Goal: Task Accomplishment & Management: Complete application form

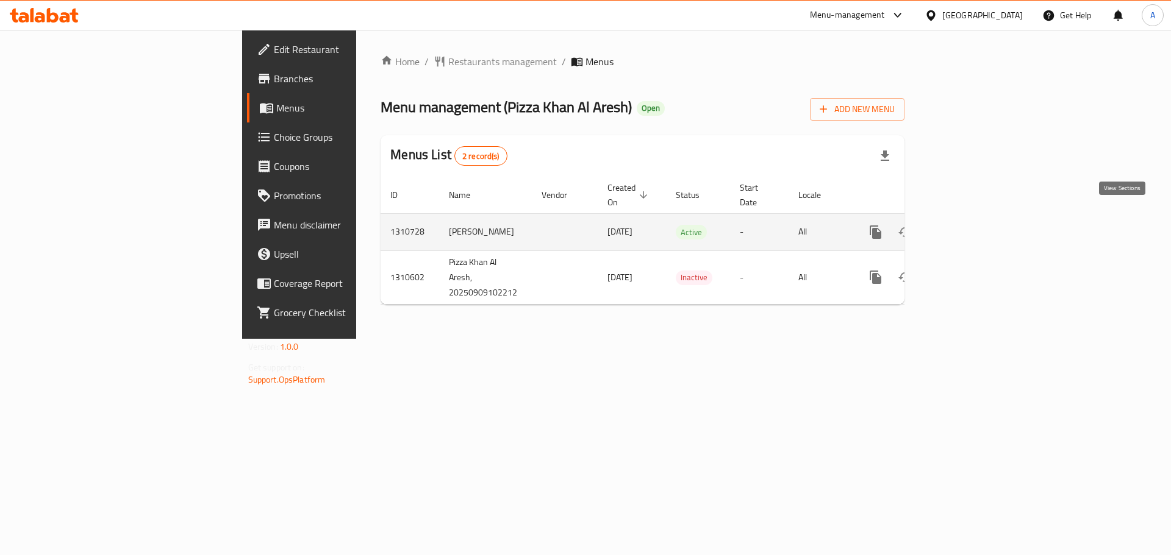
click at [971, 225] on icon "enhanced table" at bounding box center [963, 232] width 15 height 15
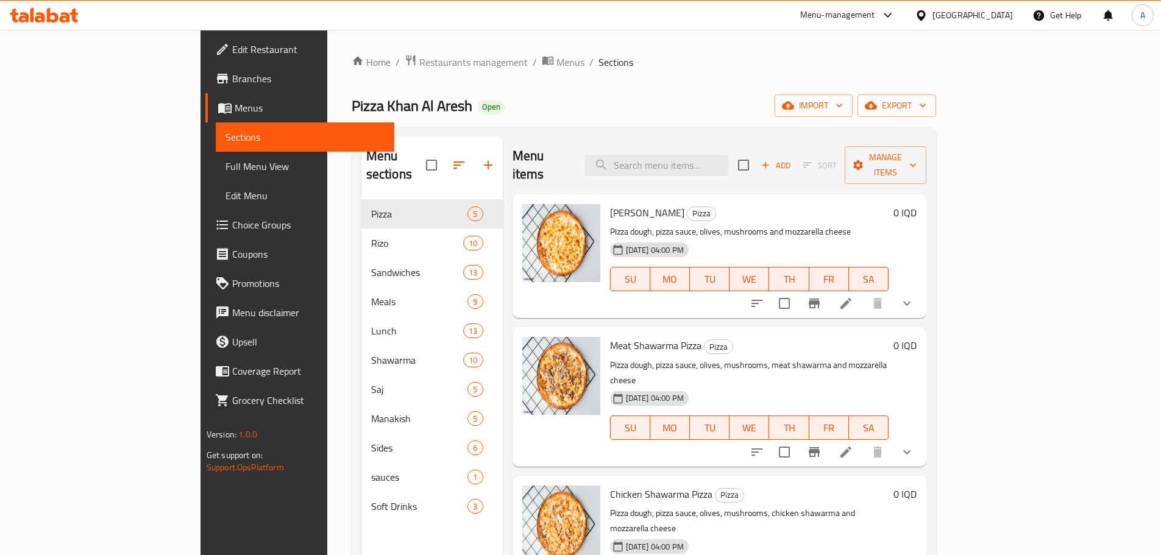
scroll to position [61, 0]
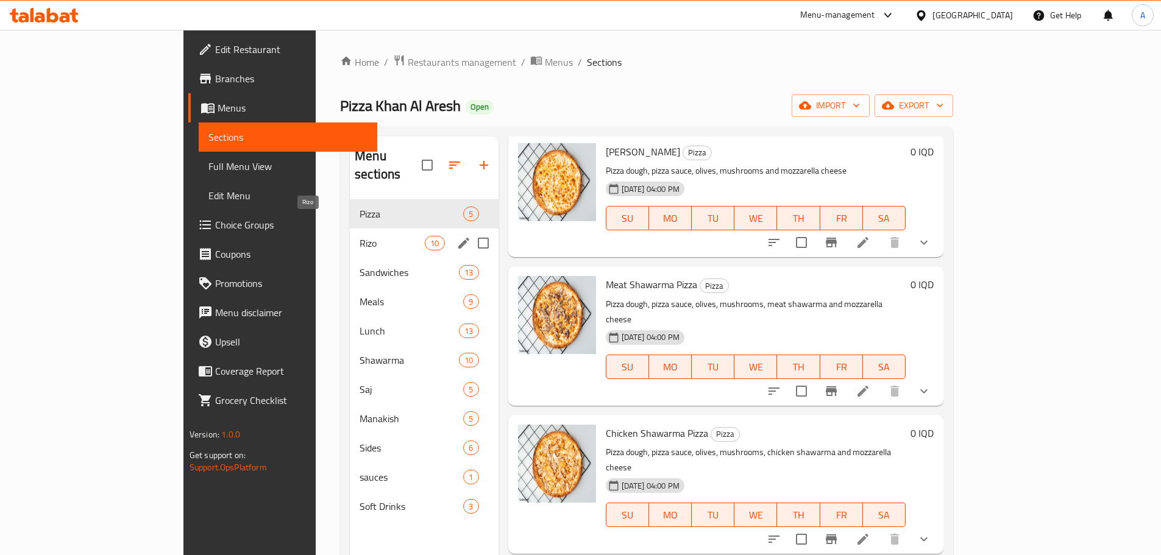
click at [360, 236] on span "Rizo" at bounding box center [392, 243] width 65 height 15
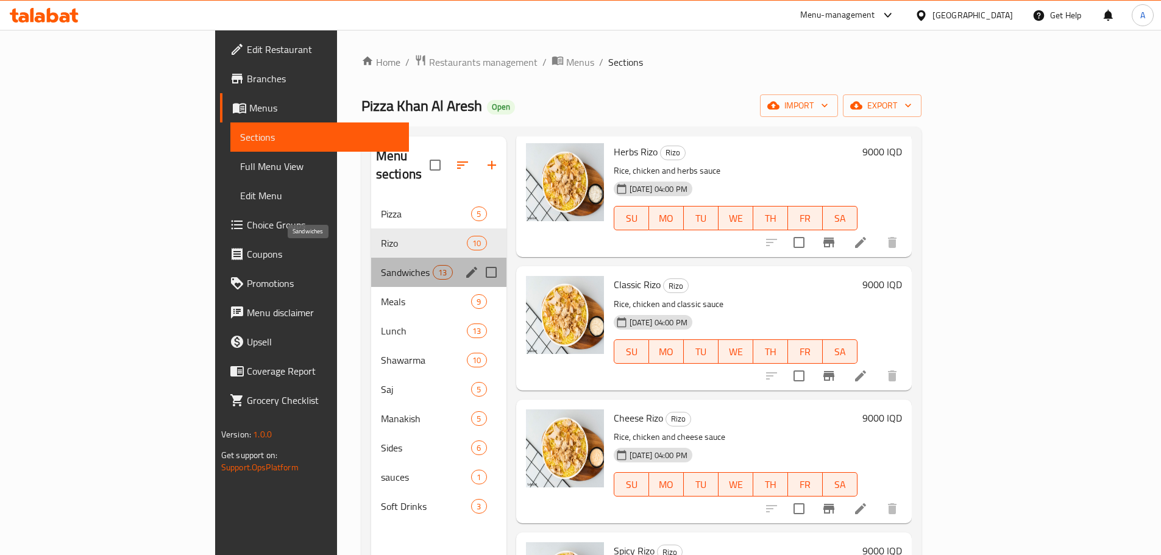
click at [381, 265] on span "Sandwiches" at bounding box center [407, 272] width 52 height 15
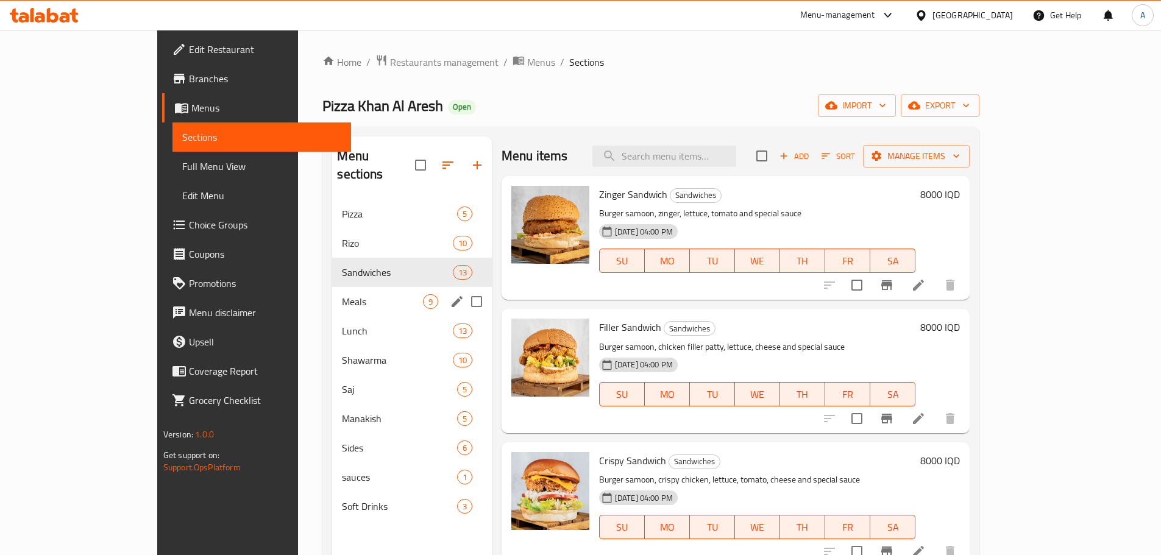
click at [332, 287] on div "Meals 9" at bounding box center [411, 301] width 159 height 29
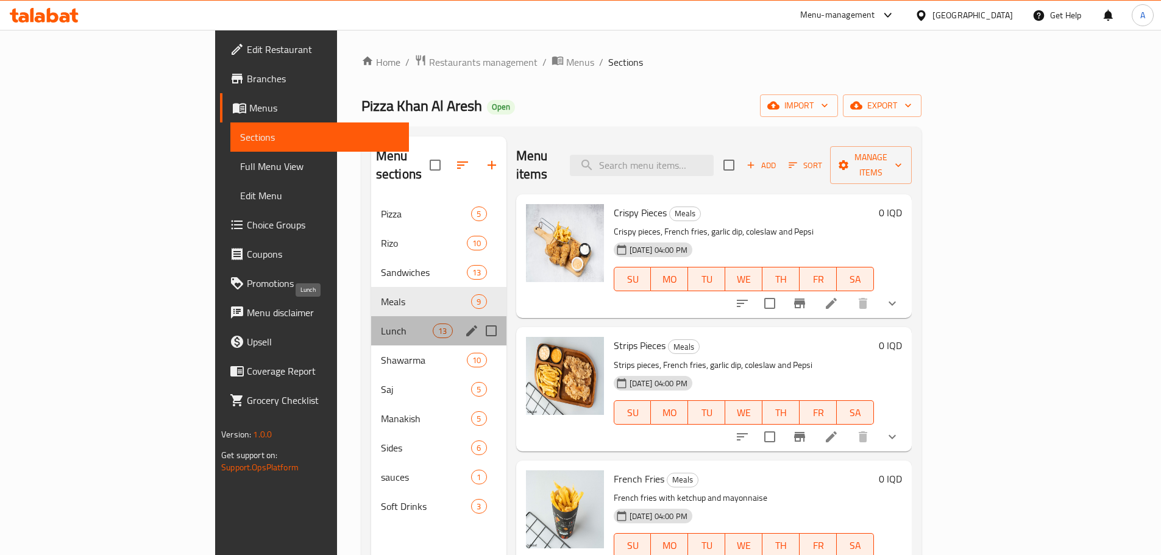
click at [381, 324] on span "Lunch" at bounding box center [407, 331] width 52 height 15
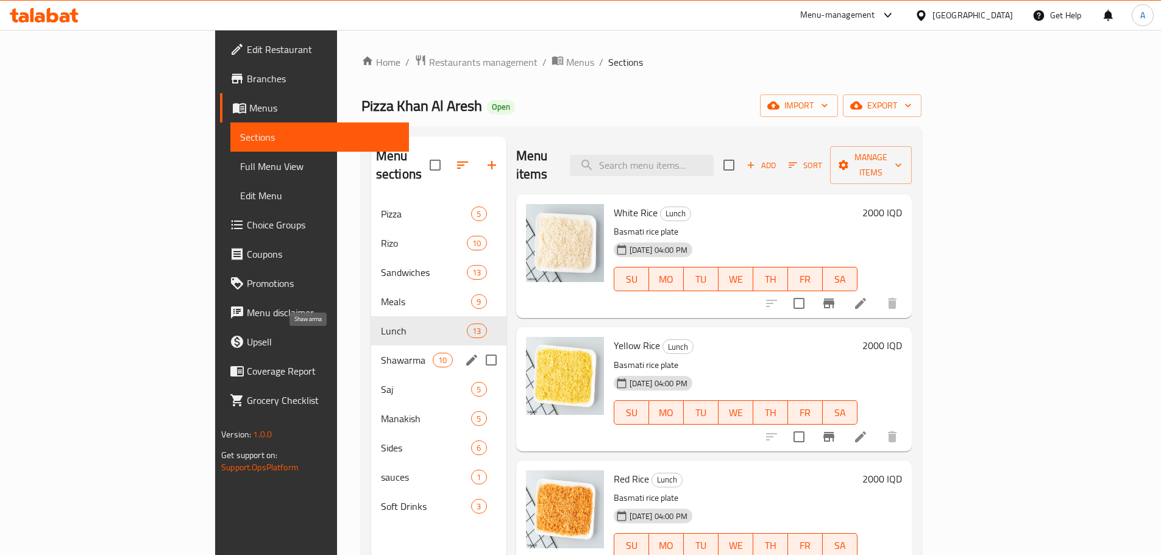
click at [381, 353] on span "Shawarma" at bounding box center [407, 360] width 52 height 15
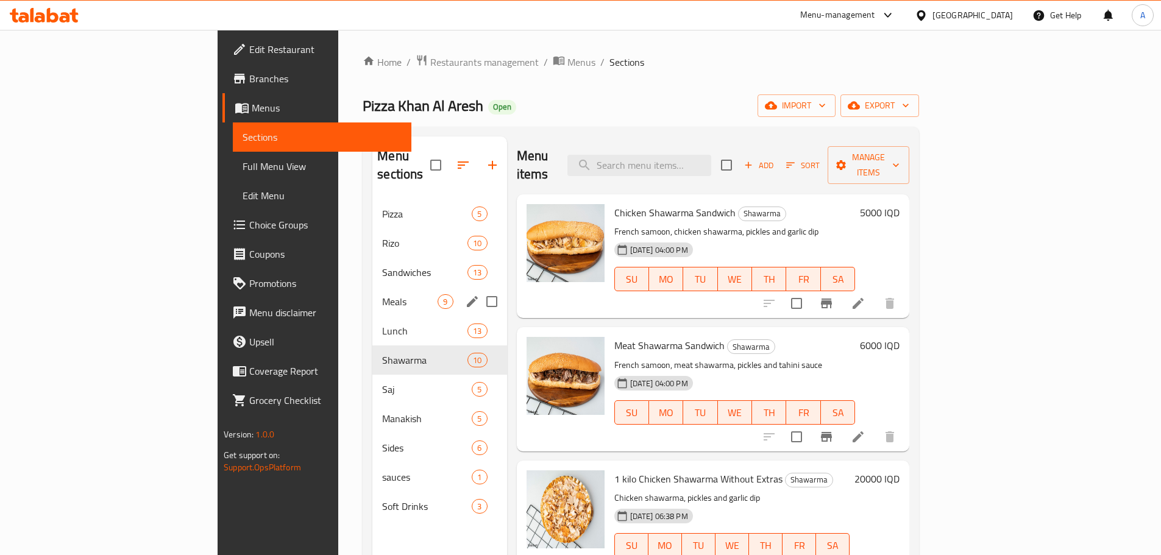
click at [373, 287] on div "Meals 9" at bounding box center [440, 301] width 134 height 29
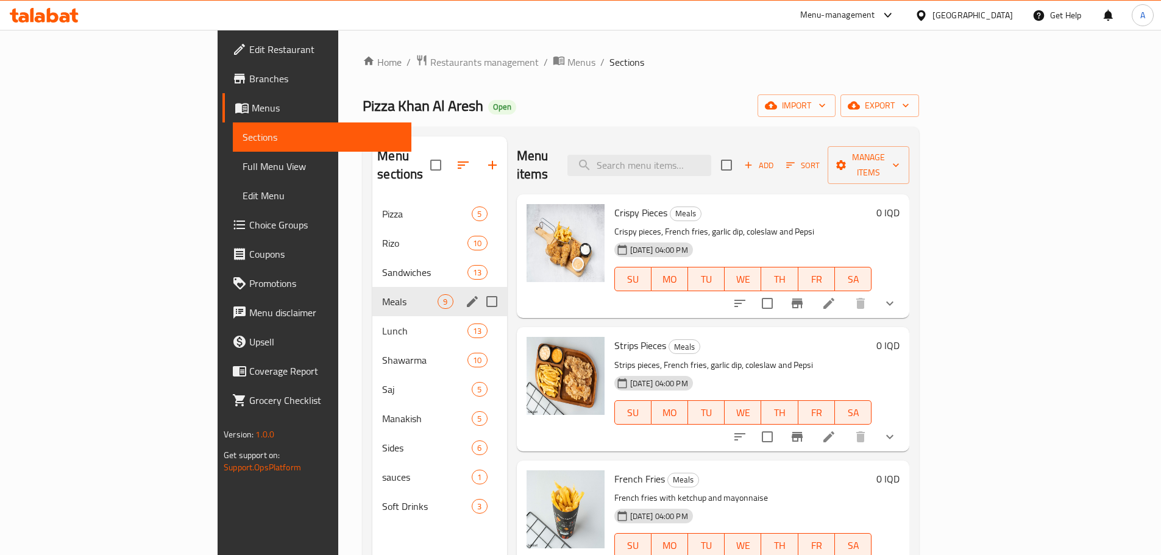
click at [373, 258] on div "Sandwiches 13" at bounding box center [440, 272] width 134 height 29
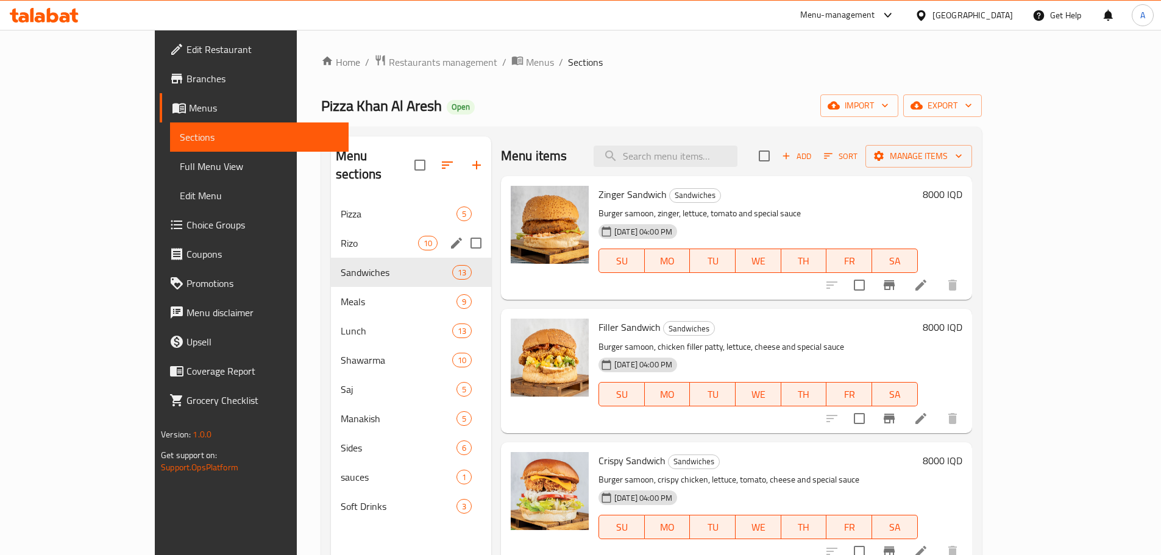
click at [331, 229] on div "Rizo 10" at bounding box center [411, 243] width 160 height 29
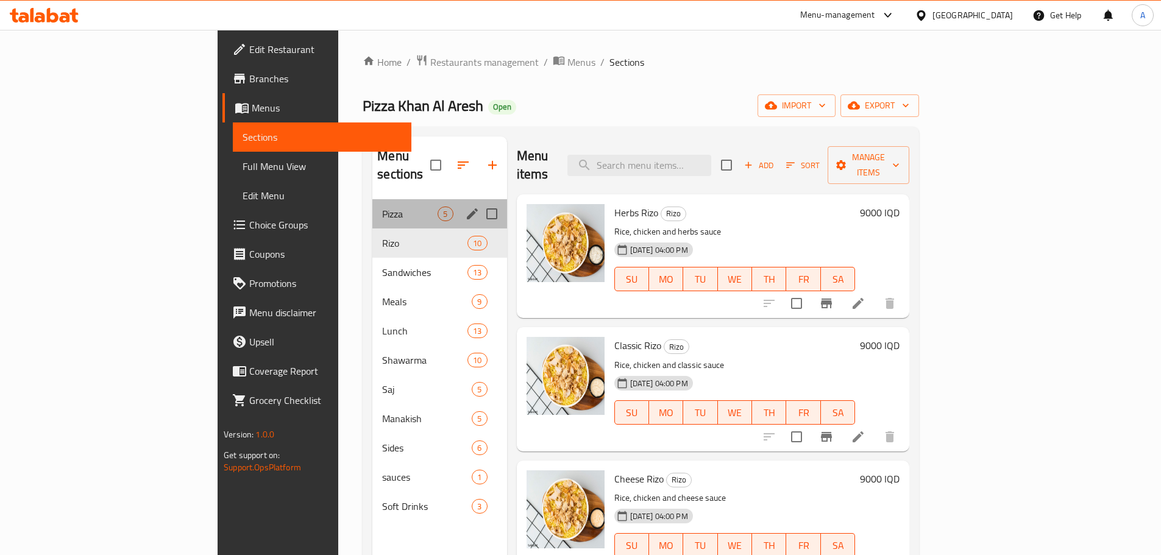
click at [373, 199] on div "Pizza 5" at bounding box center [440, 213] width 134 height 29
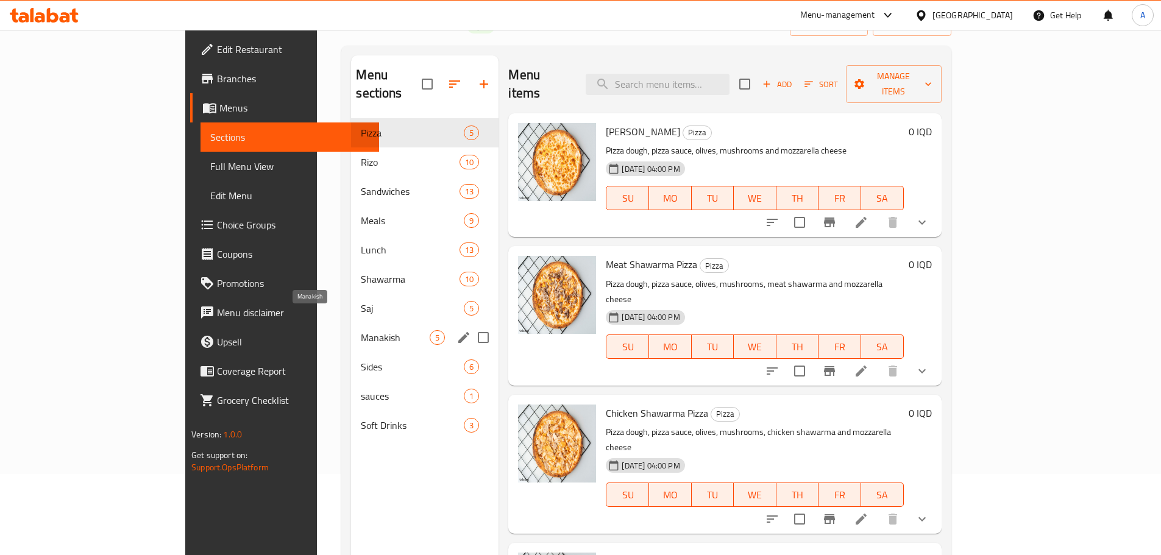
scroll to position [171, 0]
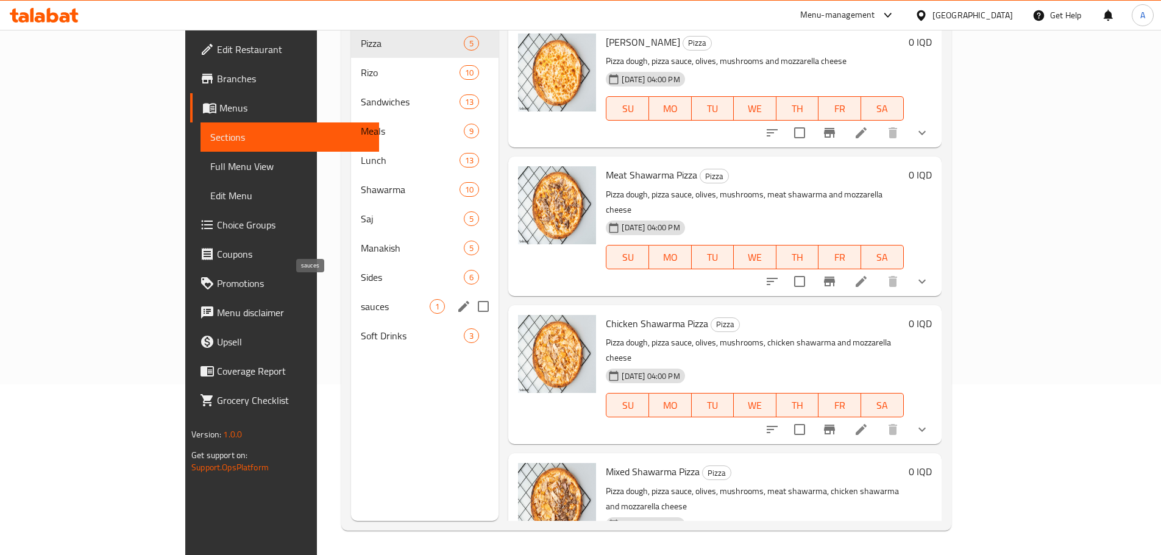
click at [361, 299] on span "sauces" at bounding box center [395, 306] width 69 height 15
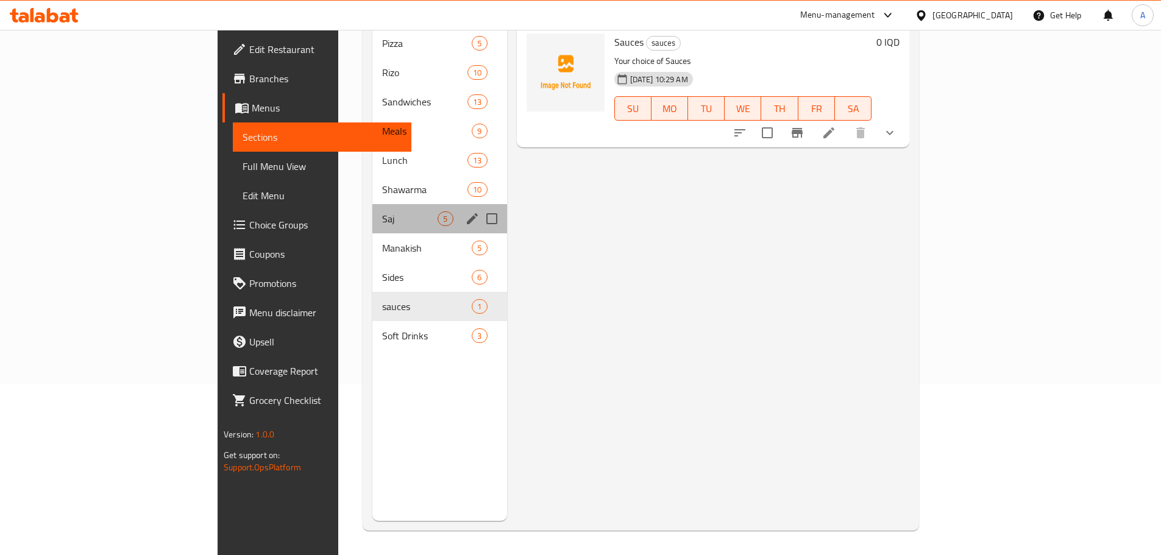
click at [373, 211] on div "Saj 5" at bounding box center [440, 218] width 134 height 29
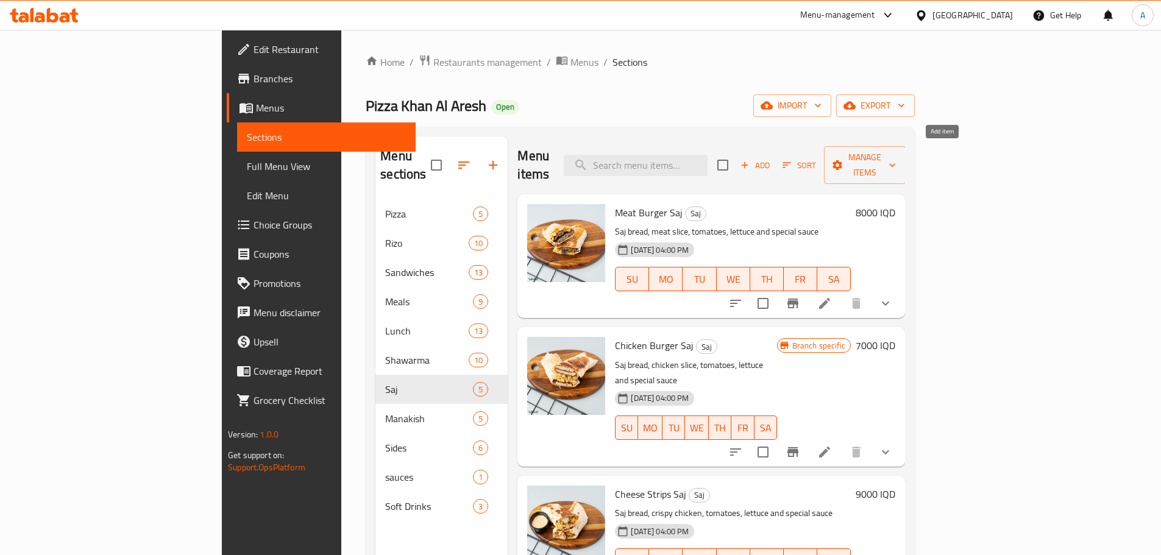
click at [772, 159] on span "Add" at bounding box center [755, 166] width 33 height 14
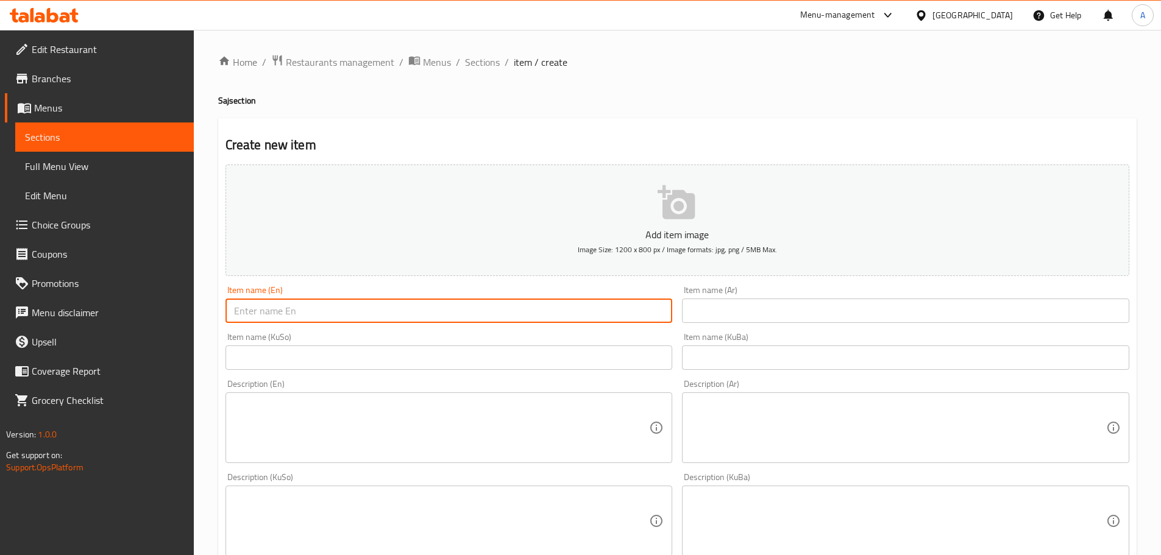
click at [318, 305] on input "text" at bounding box center [450, 311] width 448 height 24
type input "F"
type input "Falafel Saj"
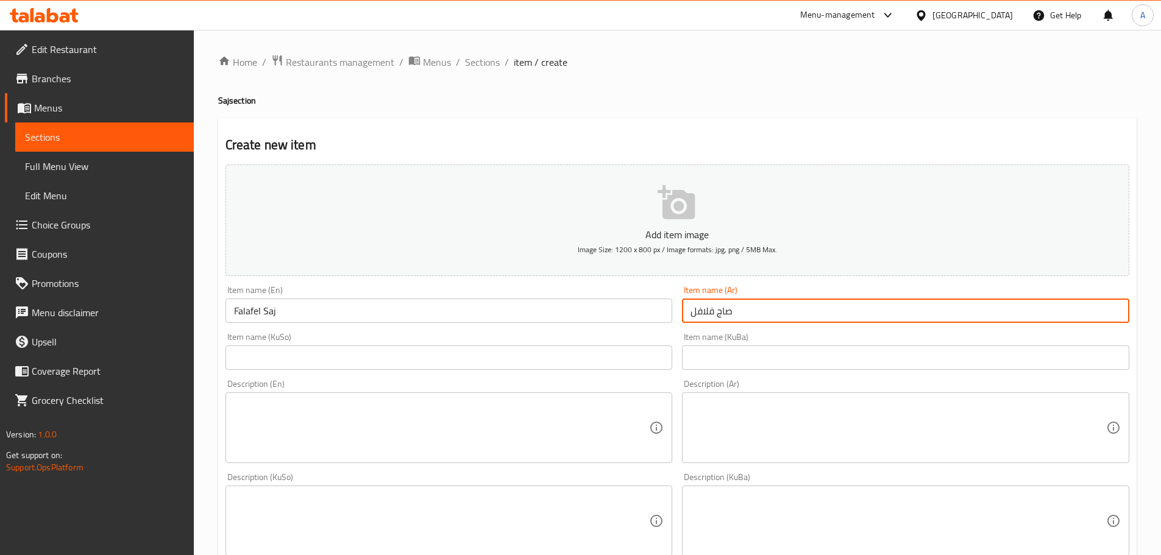
type input "صاج فلافل"
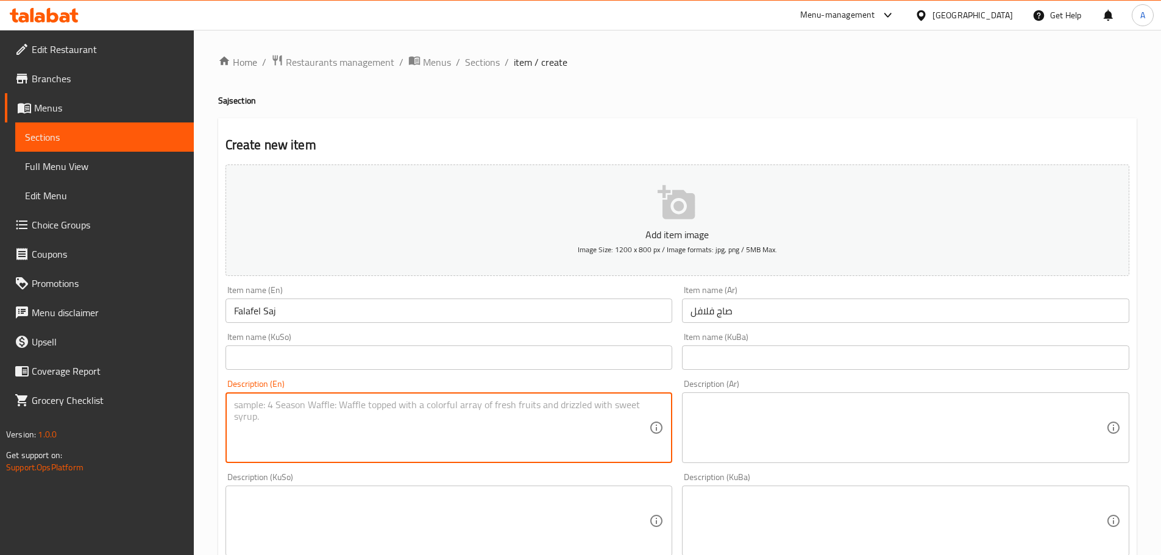
click at [378, 407] on textarea at bounding box center [442, 428] width 416 height 58
type textarea "Bread, Falafel , Pickles , Vegetables , sauces"
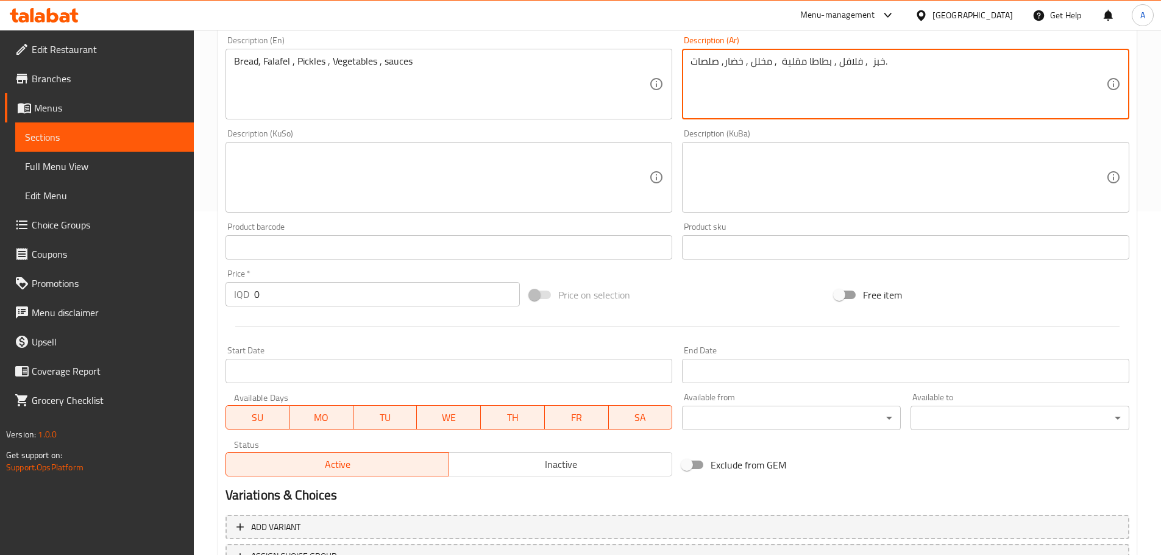
scroll to position [366, 0]
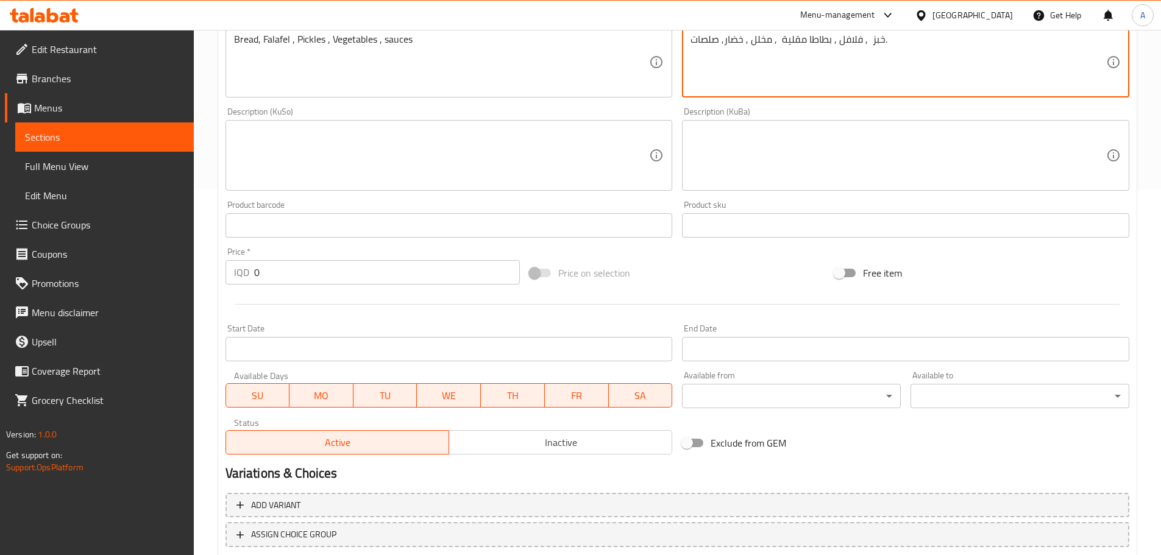
type textarea "خبز , فلافل , بطاطا مقلية , مخلل , خضار, صلصات."
click at [282, 269] on input "0" at bounding box center [387, 272] width 266 height 24
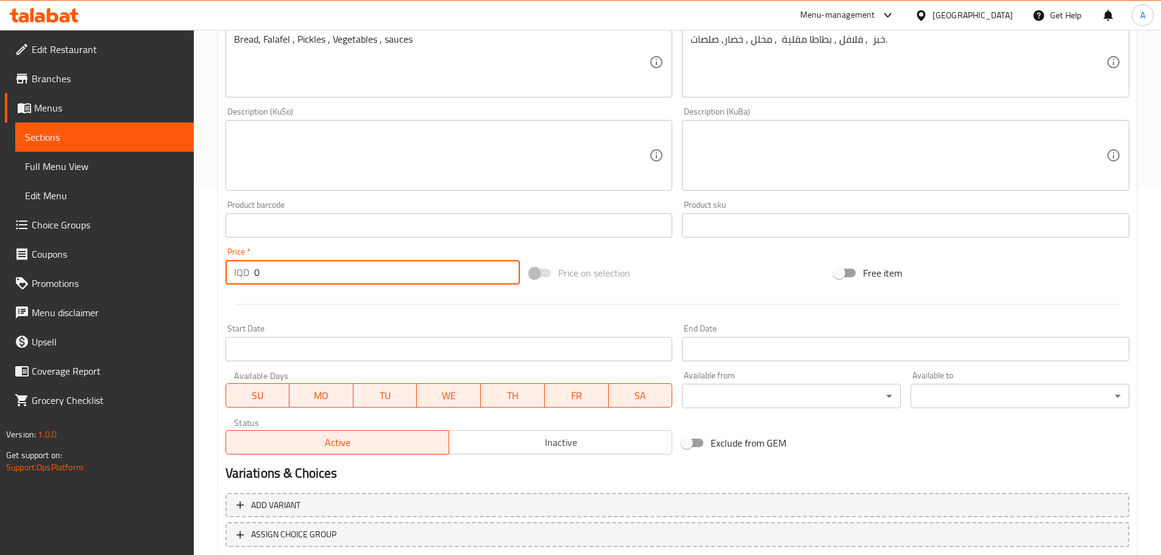
click at [282, 269] on input "0" at bounding box center [387, 272] width 266 height 24
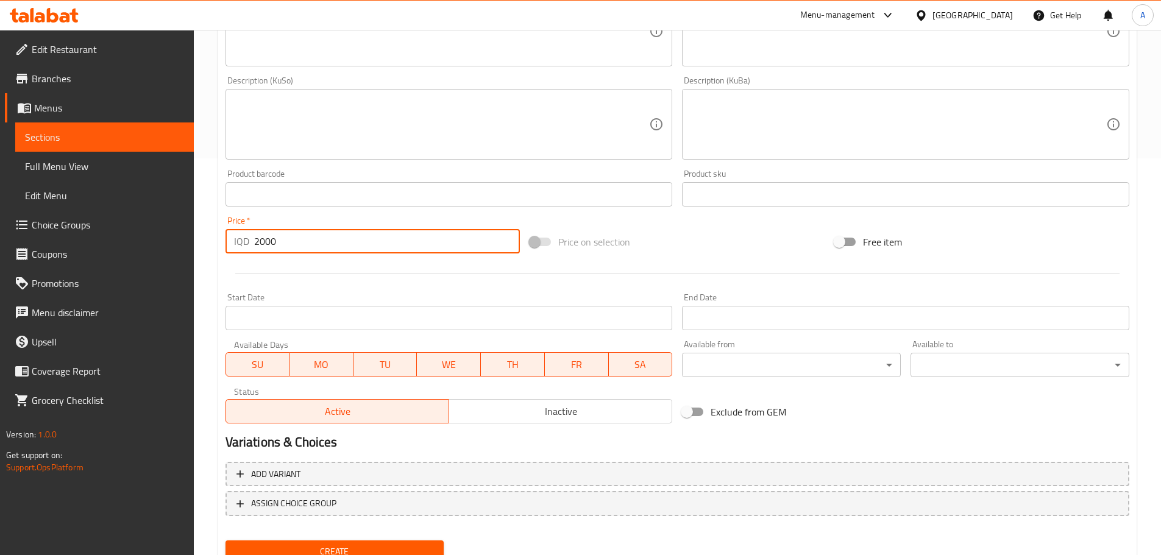
scroll to position [446, 0]
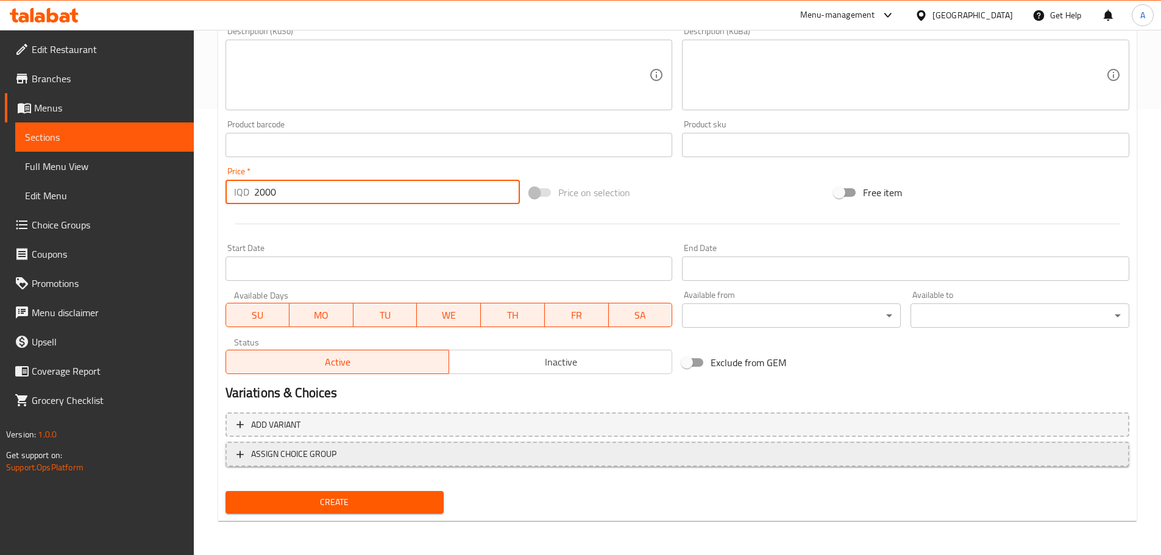
type input "2000"
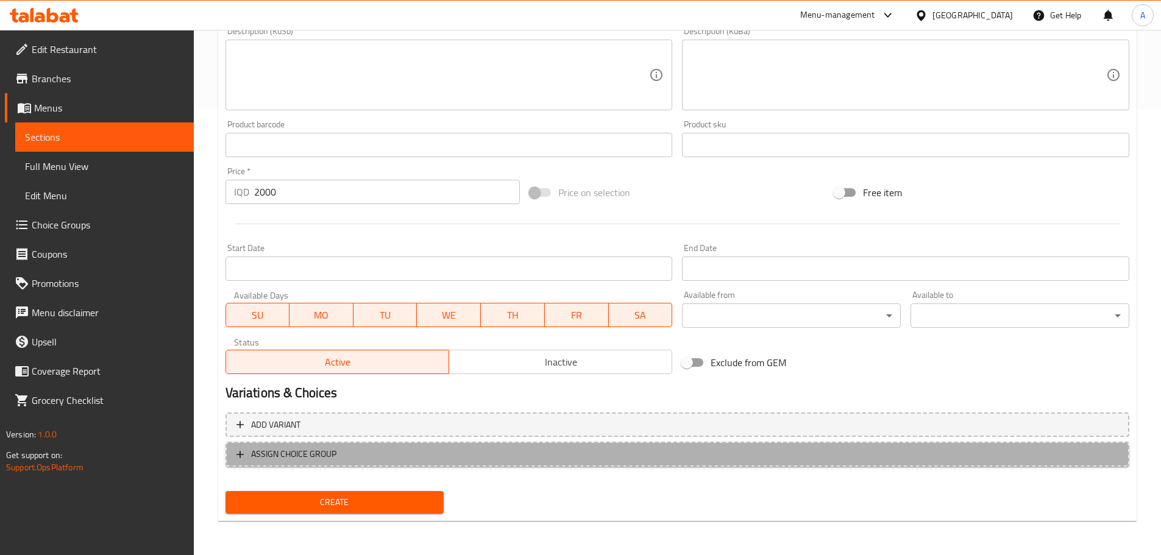
click at [323, 449] on span "ASSIGN CHOICE GROUP" at bounding box center [293, 454] width 85 height 15
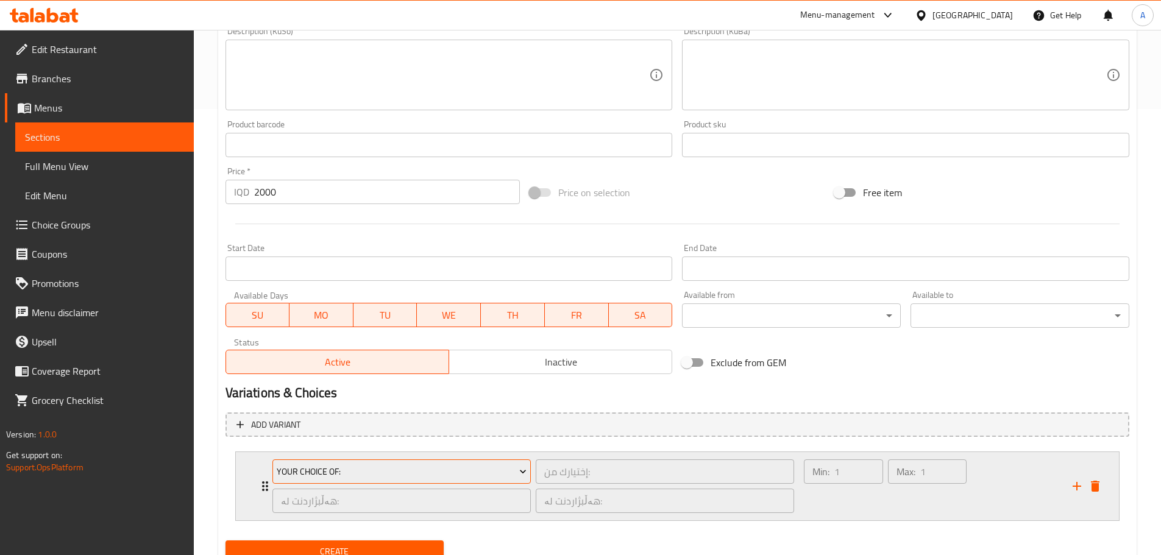
scroll to position [496, 0]
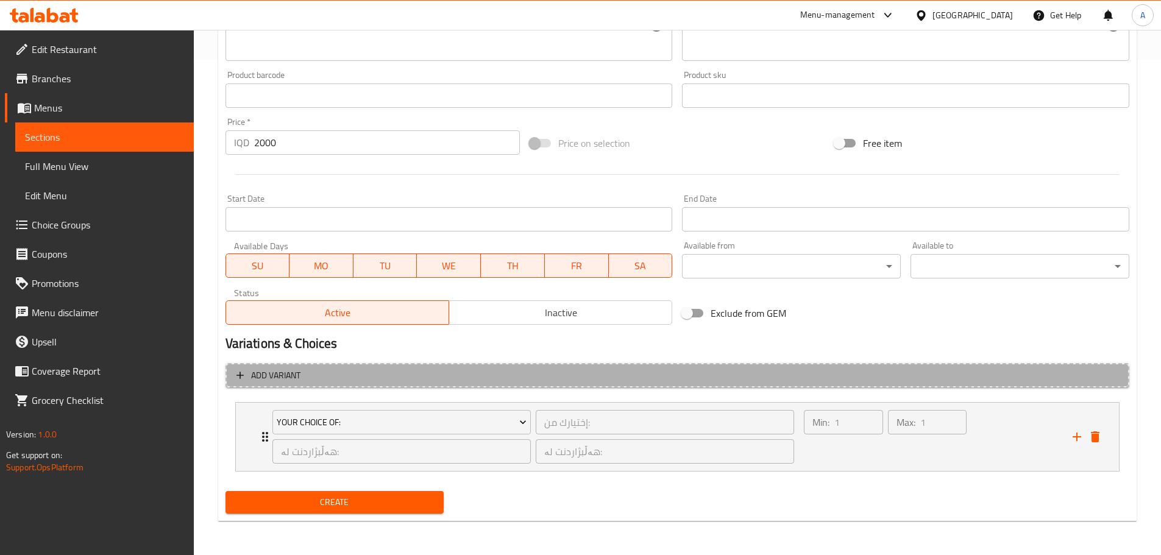
click at [304, 368] on span "Add variant" at bounding box center [678, 375] width 882 height 15
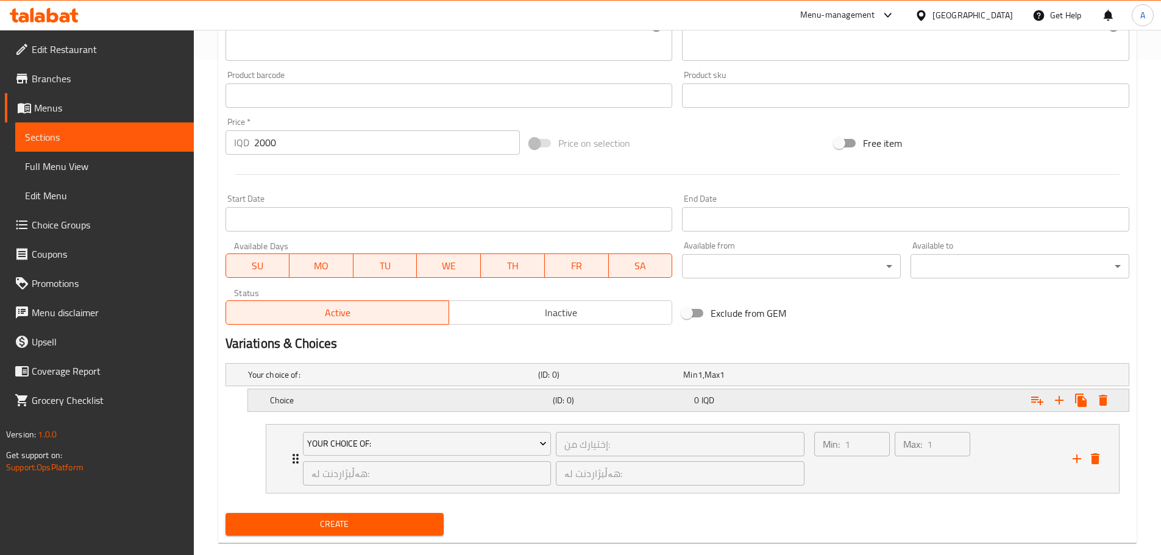
click at [329, 407] on div "Choice" at bounding box center [409, 400] width 283 height 17
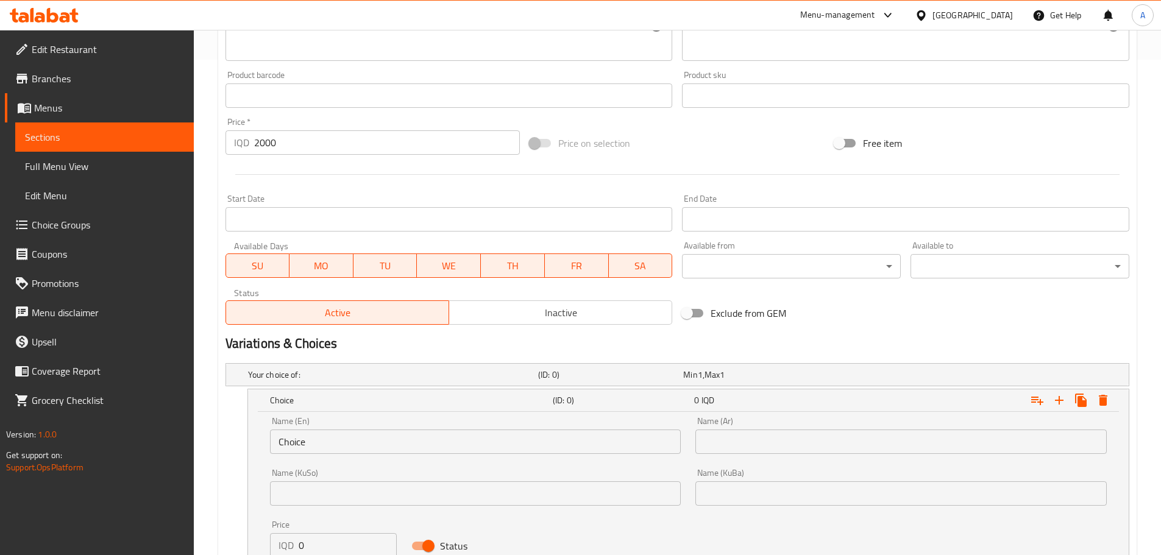
click at [315, 436] on input "Choice" at bounding box center [476, 442] width 412 height 24
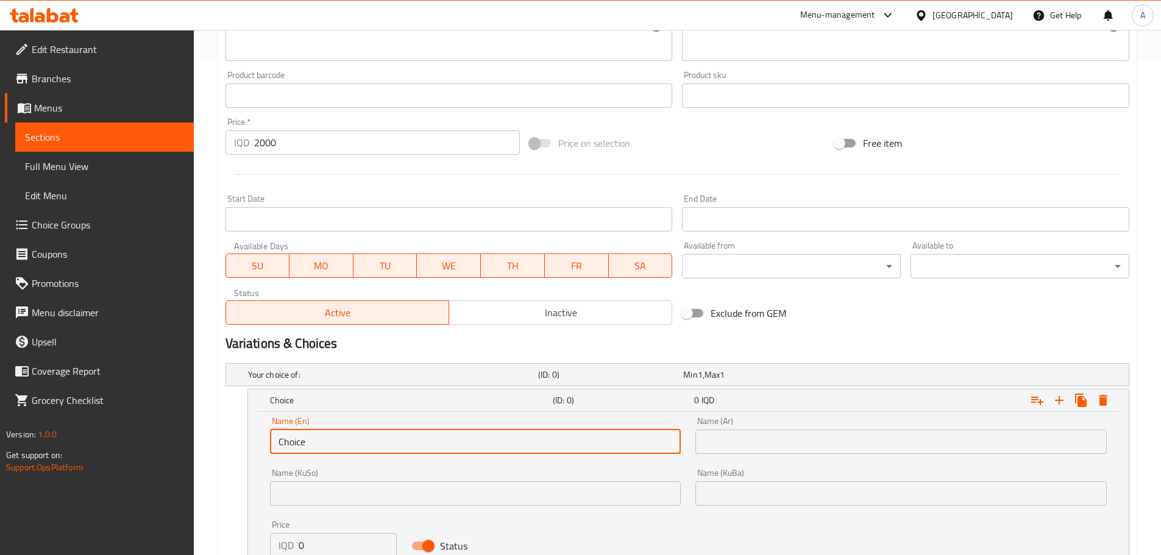
click at [315, 436] on input "Choice" at bounding box center [476, 442] width 412 height 24
type input "وجبة"
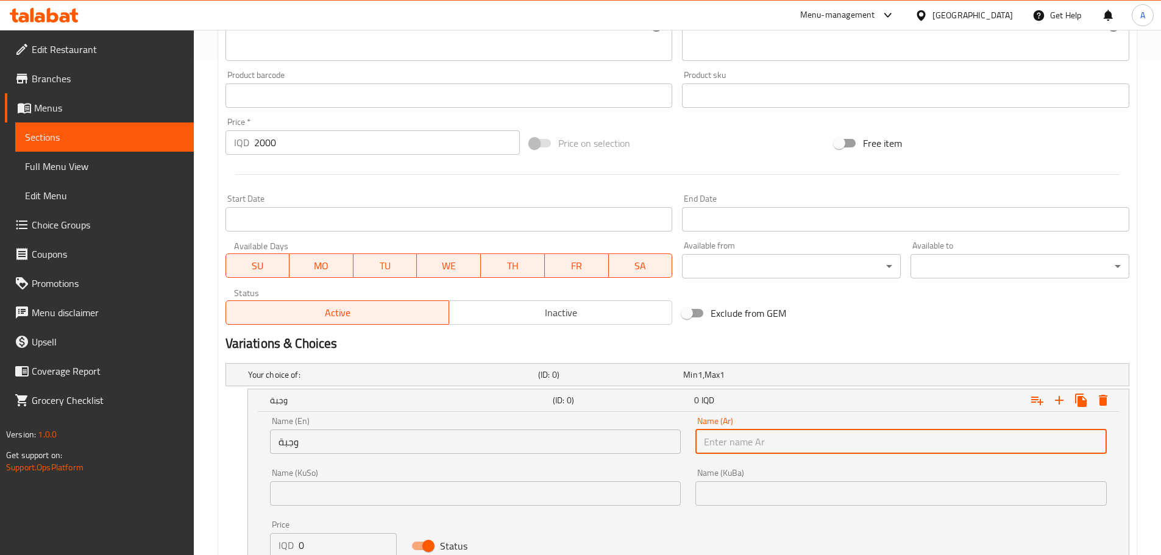
drag, startPoint x: 481, startPoint y: 466, endPoint x: 465, endPoint y: 445, distance: 26.5
click at [480, 464] on div "Name (KuSo) Name ([PERSON_NAME])" at bounding box center [476, 488] width 426 height 52
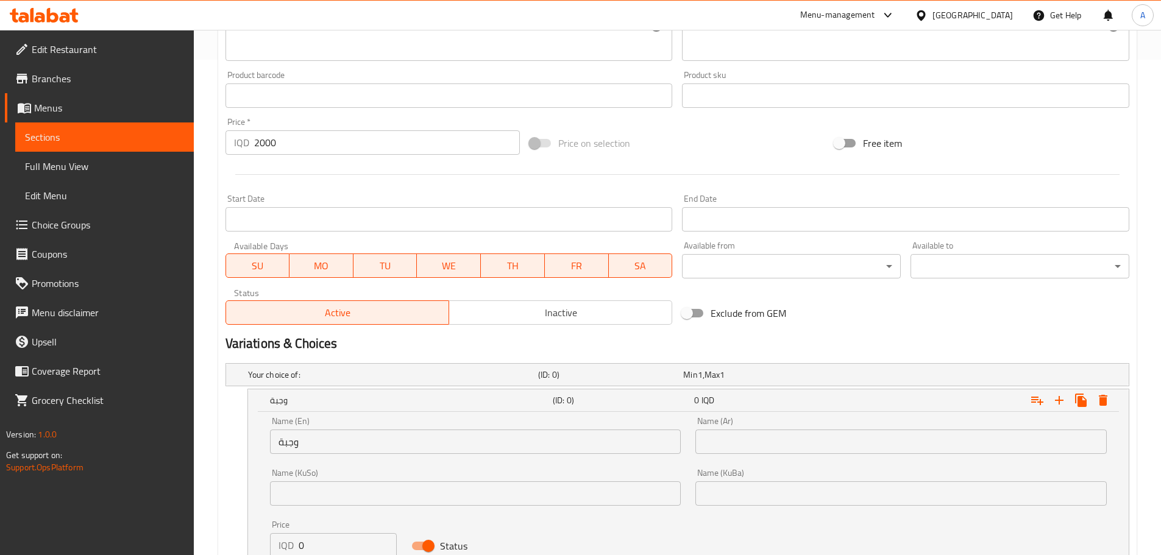
click at [465, 444] on input "وجبة" at bounding box center [476, 442] width 412 height 24
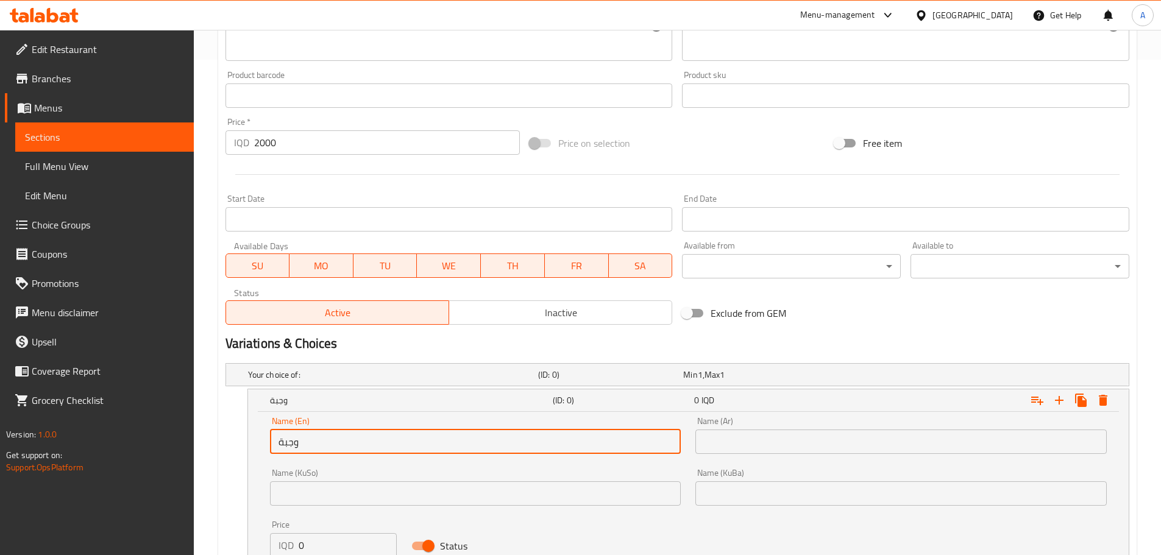
click at [465, 444] on input "وجبة" at bounding box center [476, 442] width 412 height 24
click at [776, 446] on input "text" at bounding box center [902, 442] width 412 height 24
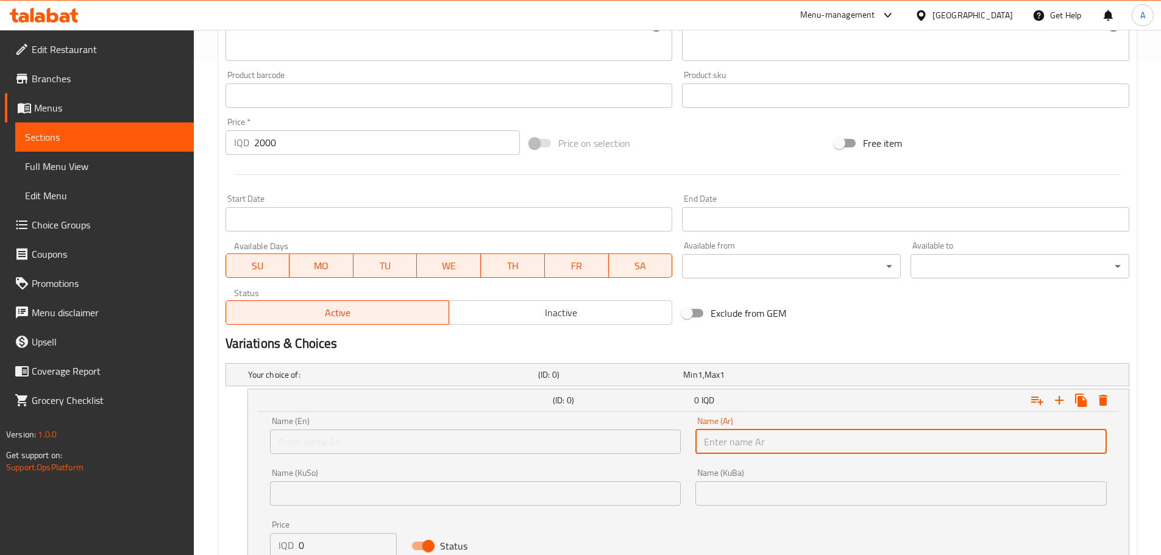
paste input "وجبة"
type input "وجبة"
click at [533, 446] on input "text" at bounding box center [476, 442] width 412 height 24
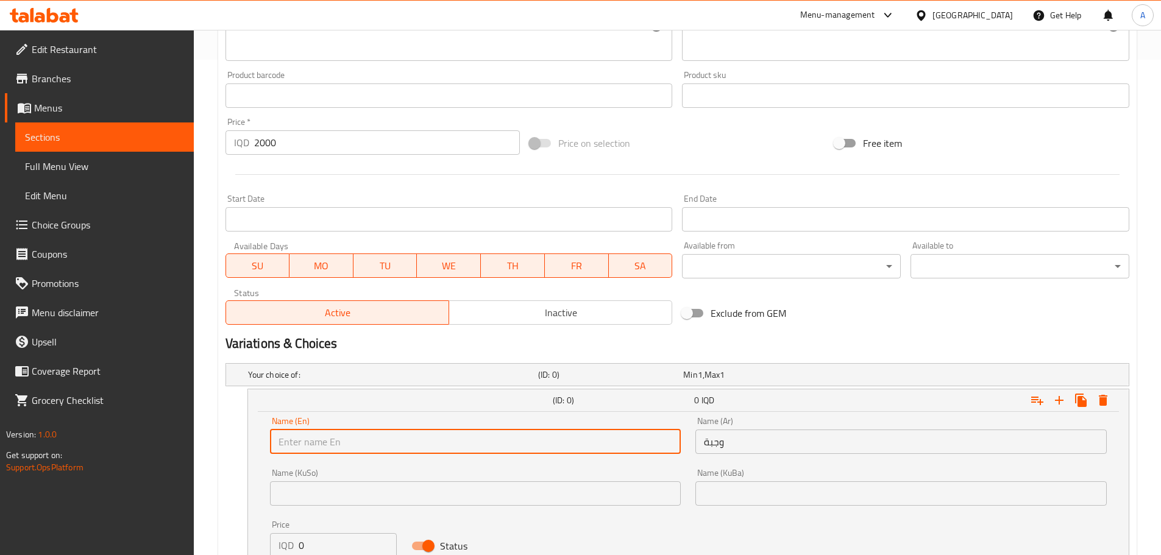
click at [533, 446] on input "text" at bounding box center [476, 442] width 412 height 24
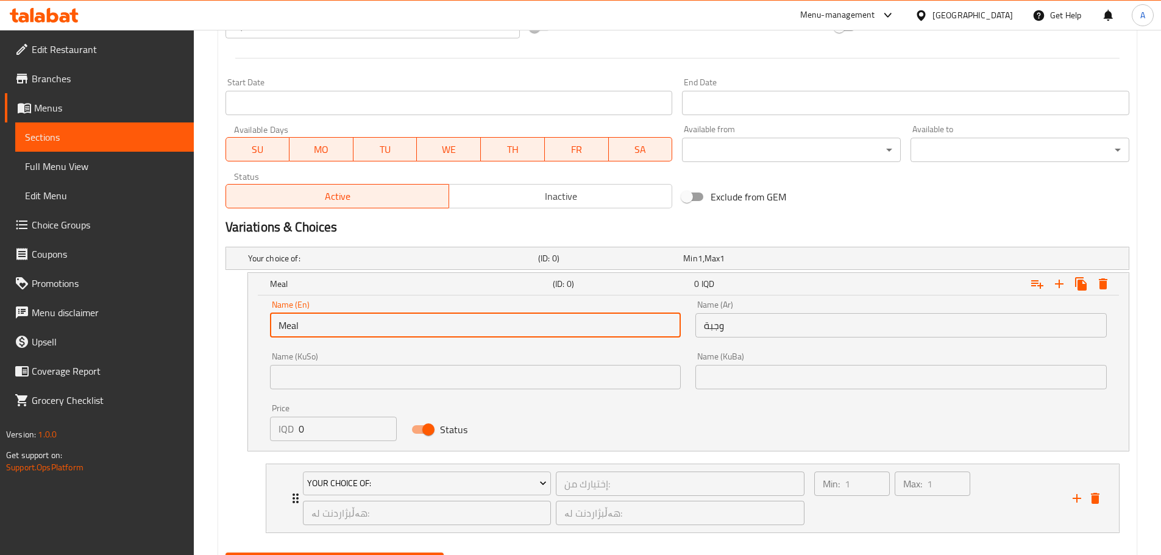
scroll to position [618, 0]
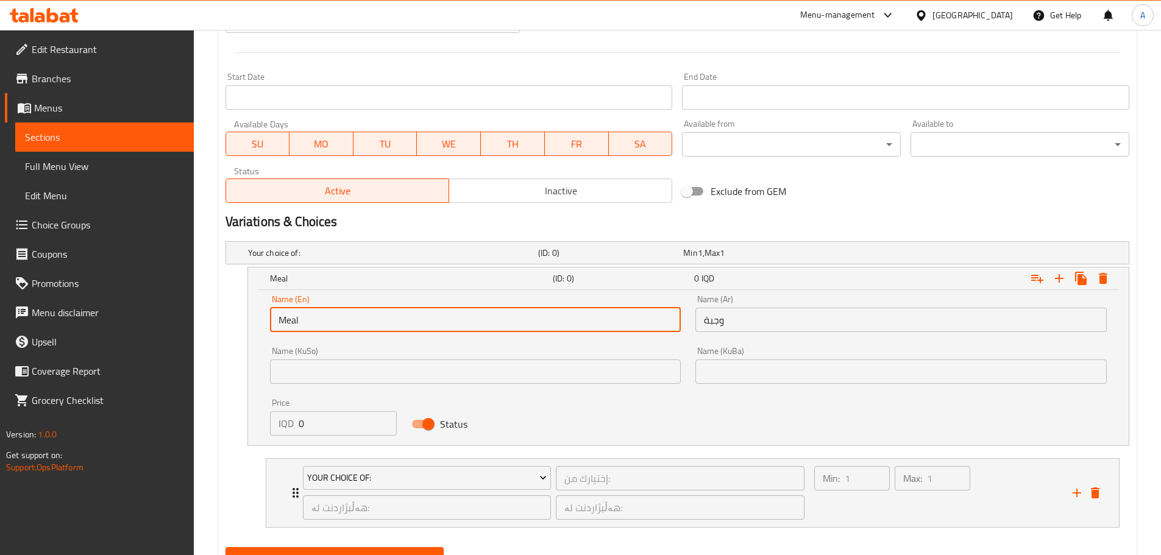
type input "Meal"
click at [334, 418] on input "0" at bounding box center [348, 424] width 99 height 24
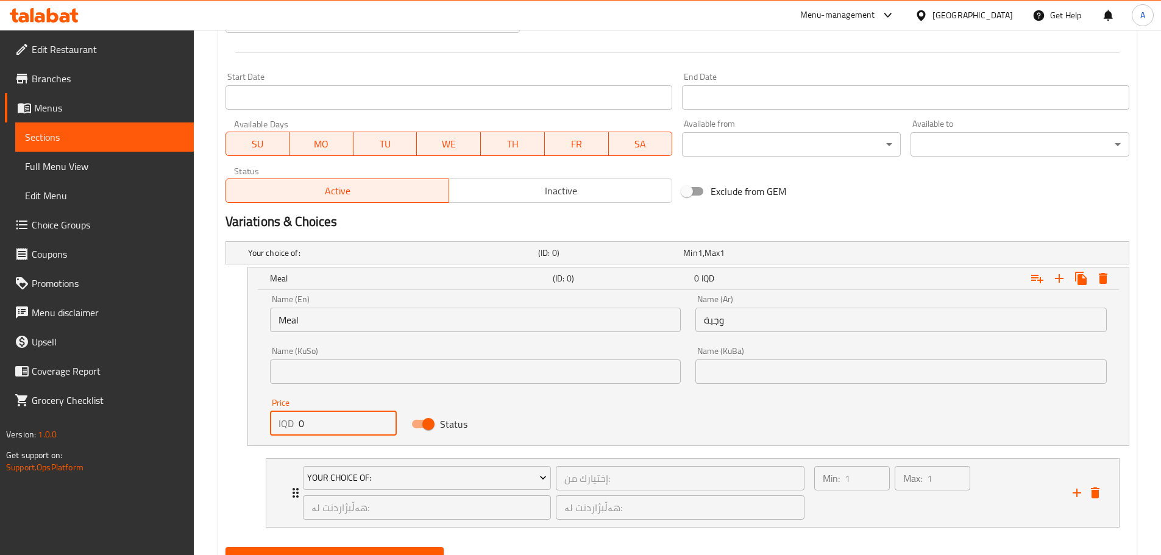
click at [334, 418] on input "0" at bounding box center [348, 424] width 99 height 24
type input "7000"
click at [1061, 282] on icon "Expand" at bounding box center [1059, 278] width 15 height 15
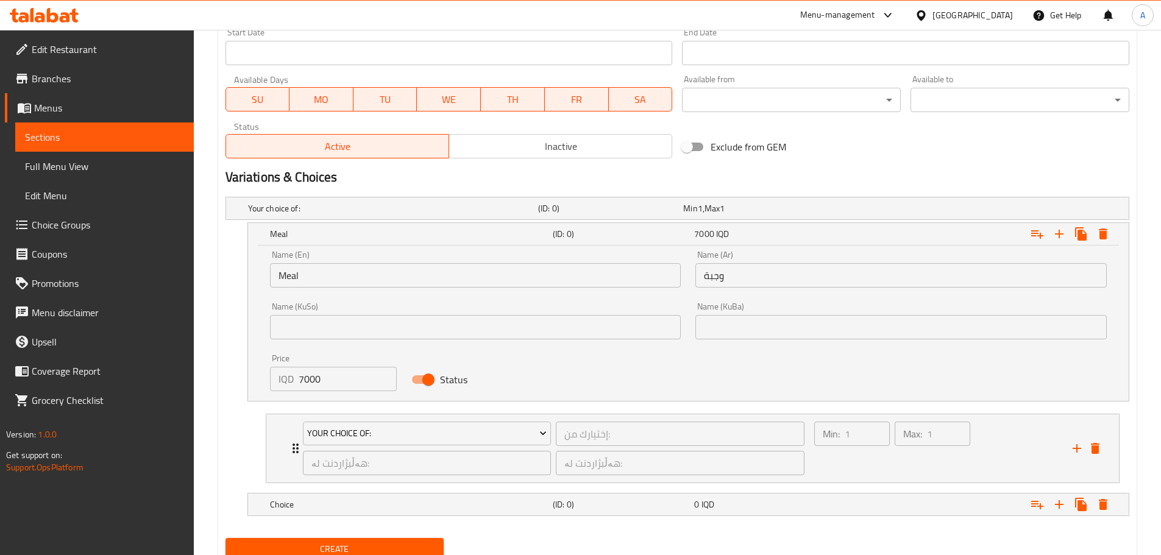
scroll to position [709, 0]
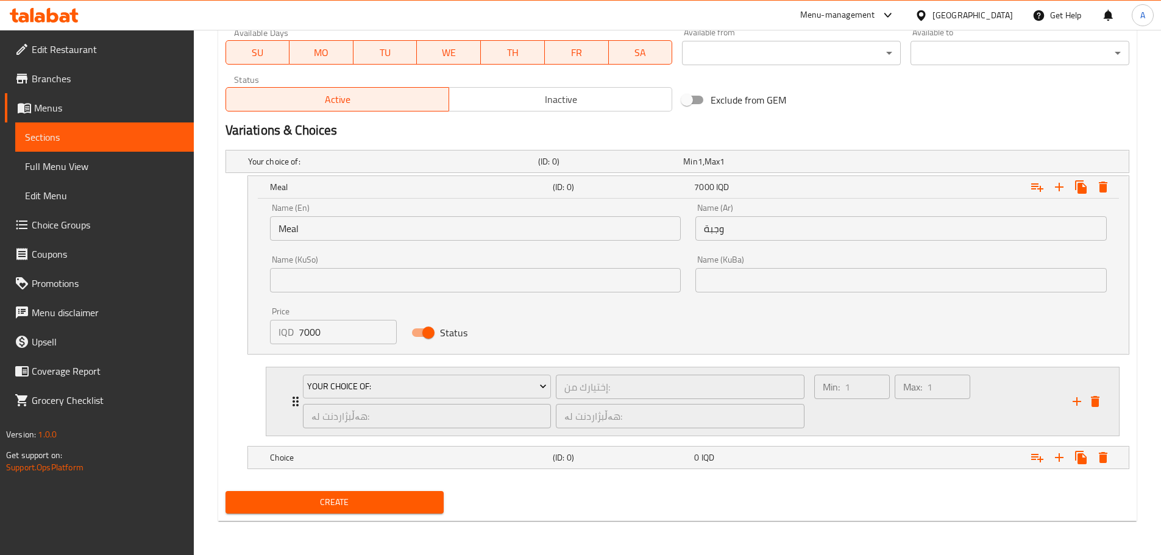
click at [1101, 399] on icon "delete" at bounding box center [1095, 401] width 15 height 15
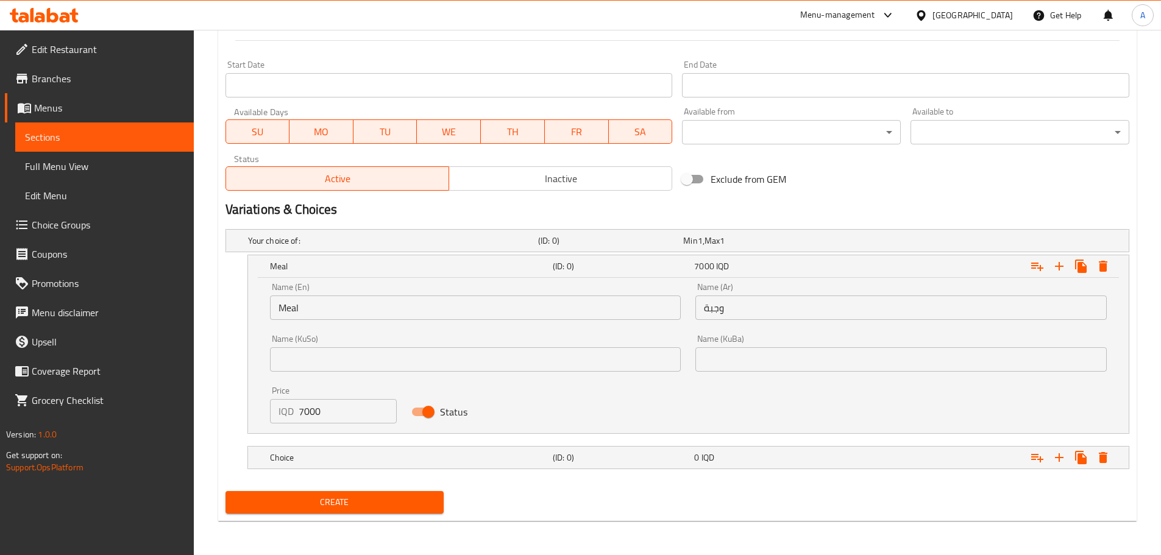
scroll to position [630, 0]
click at [286, 445] on div "Choice (ID: 0) 0 IQD" at bounding box center [692, 457] width 849 height 27
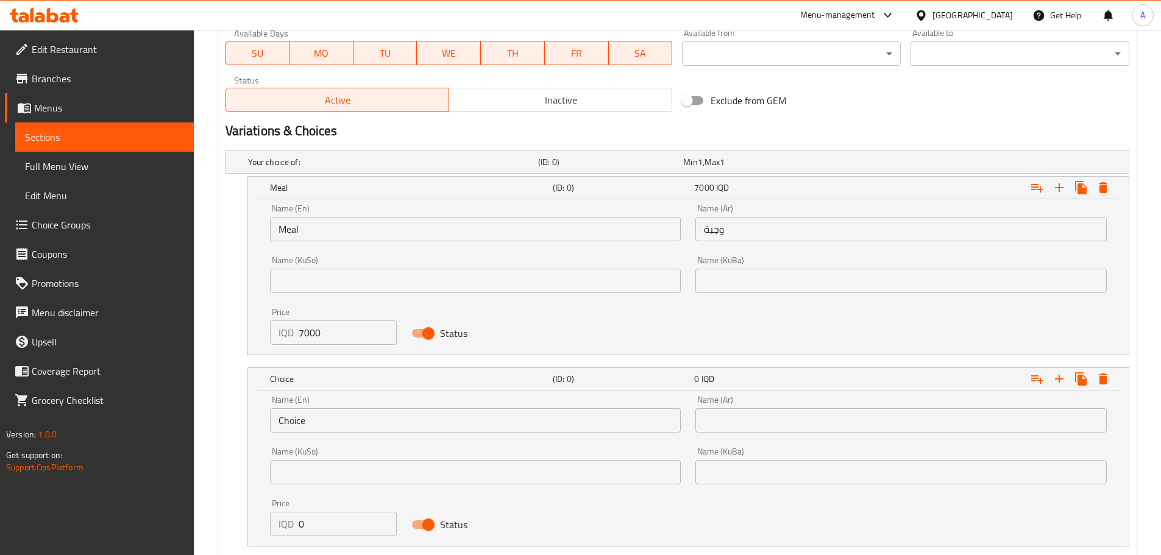
scroll to position [786, 0]
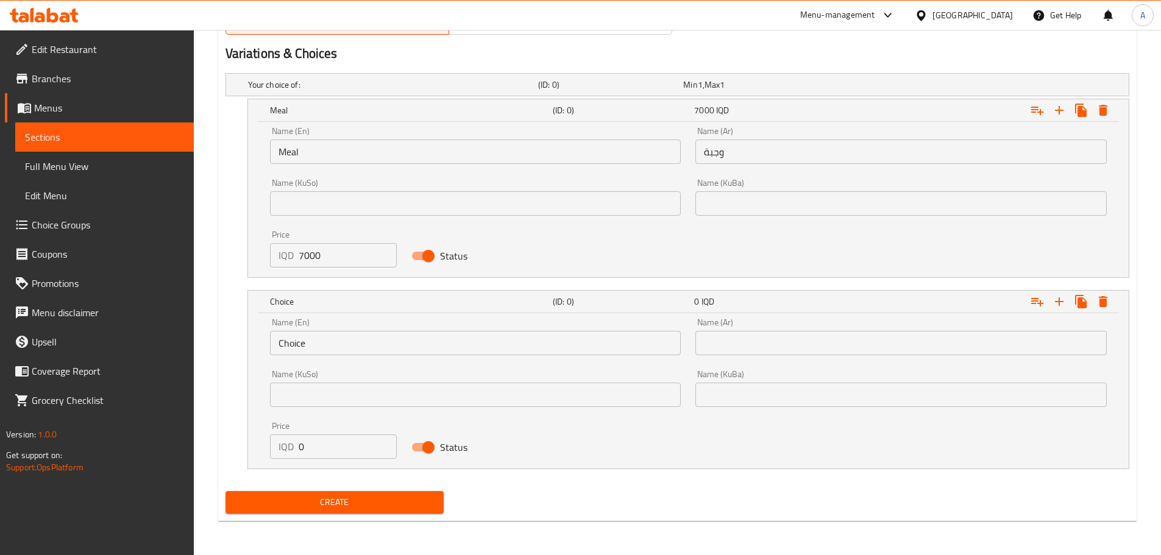
click at [346, 329] on div "Name (En) Choice Name (En)" at bounding box center [476, 336] width 412 height 37
click at [355, 341] on input "Choice" at bounding box center [476, 343] width 412 height 24
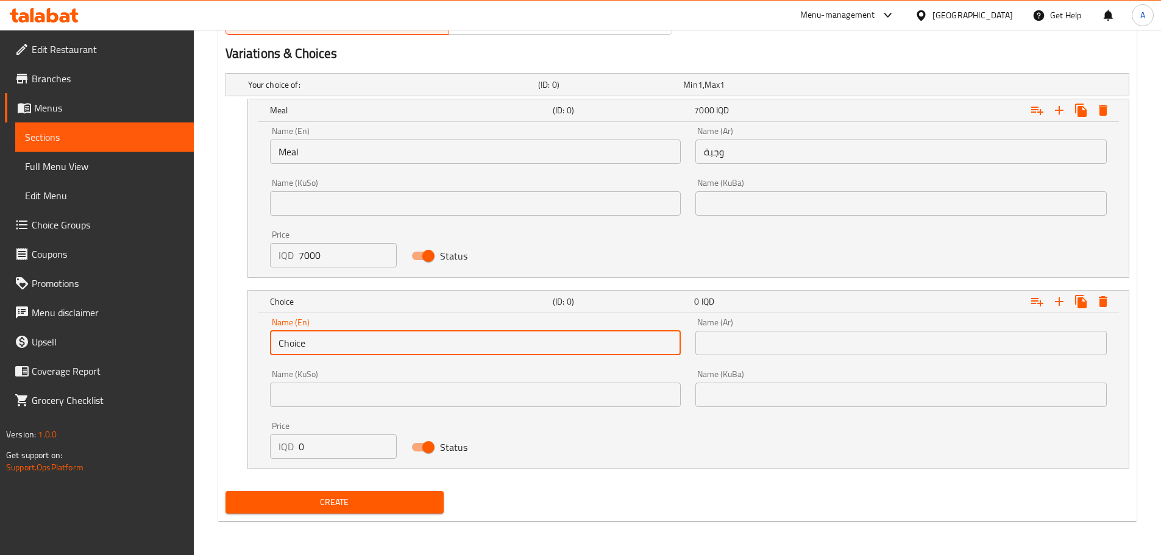
click at [355, 341] on input "Choice" at bounding box center [476, 343] width 412 height 24
type input "ص"
type input "ساندويتش"
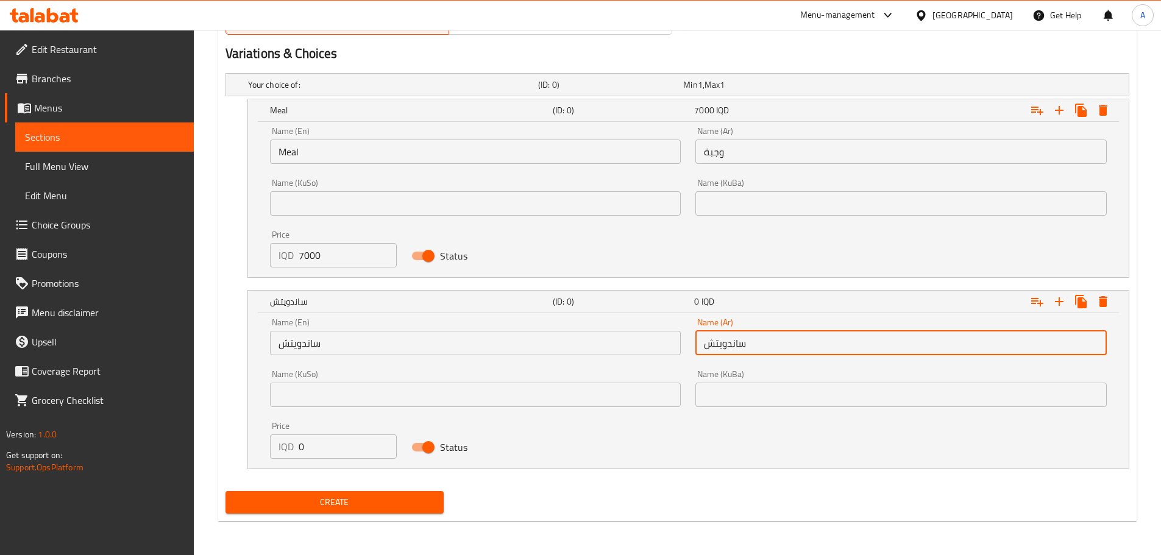
type input "ساندويتش"
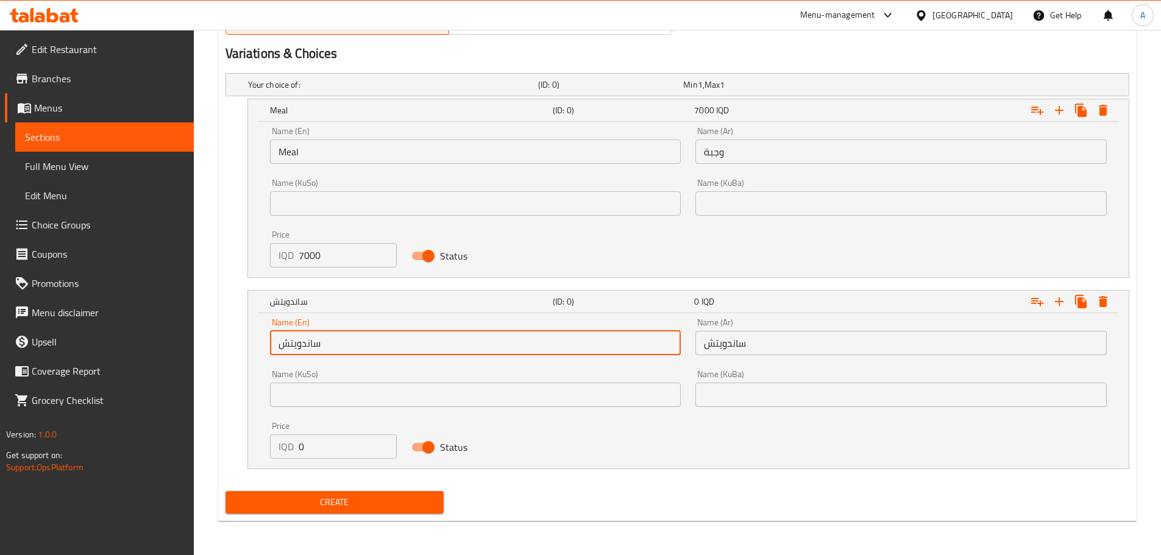
click at [355, 341] on input "ساندويتش" at bounding box center [476, 343] width 412 height 24
type input "D"
type input "Sandwich"
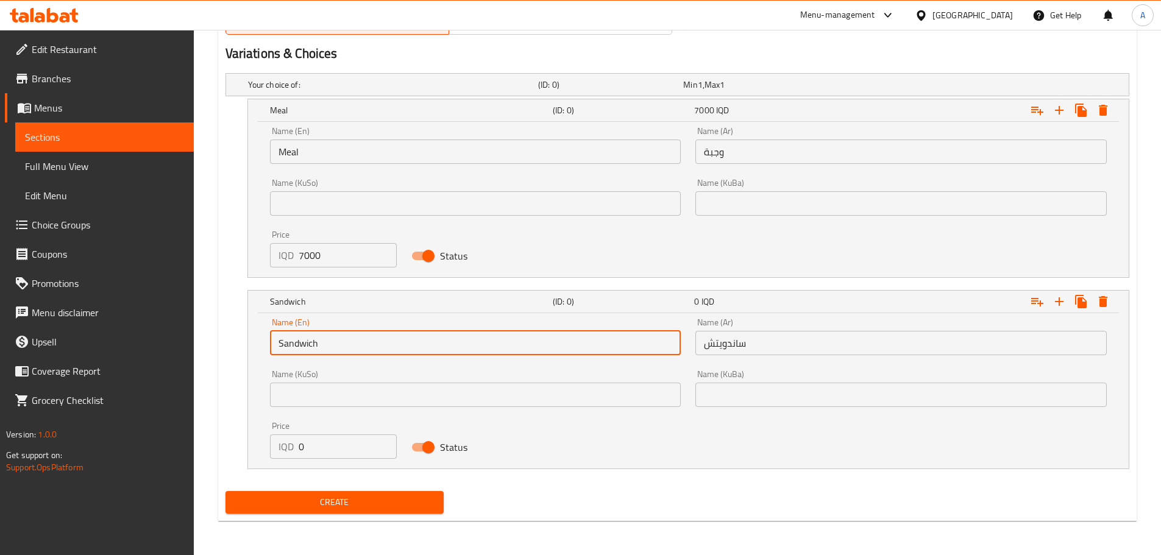
click at [326, 443] on input "0" at bounding box center [348, 447] width 99 height 24
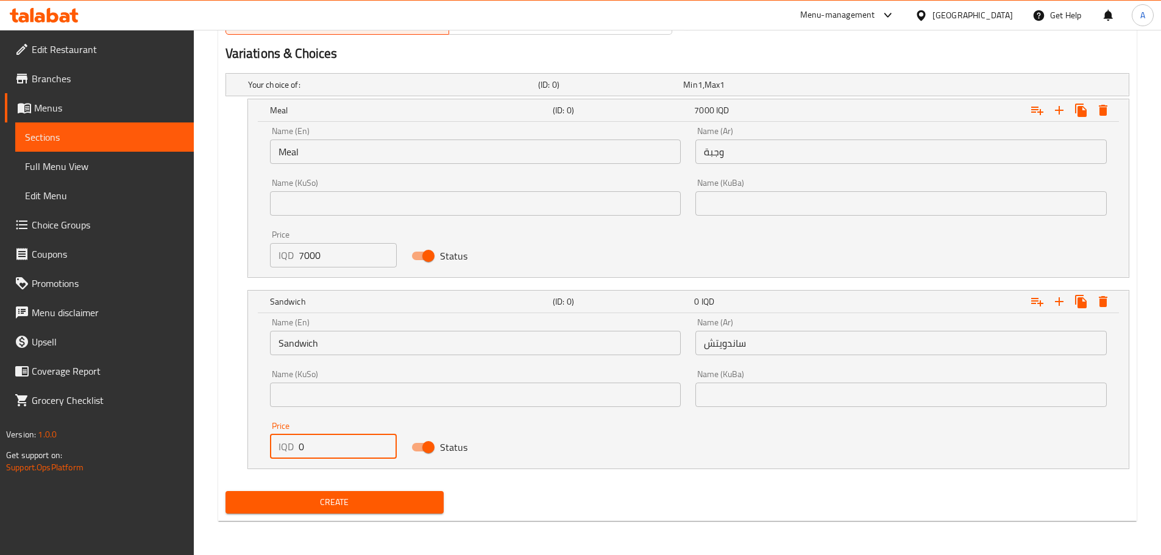
click at [326, 443] on input "0" at bounding box center [348, 447] width 99 height 24
type input "2000"
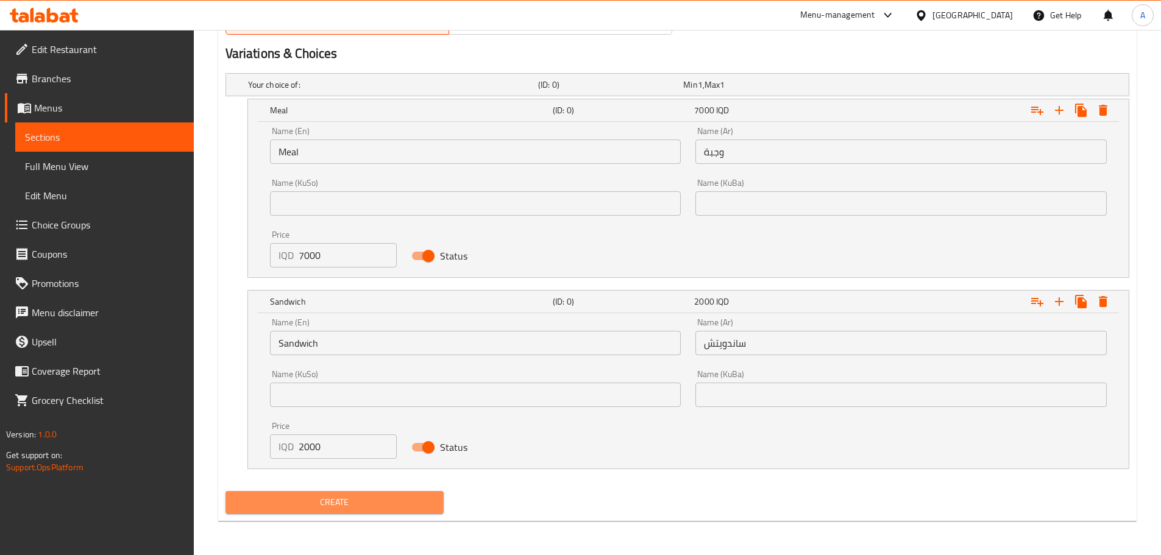
click at [339, 497] on span "Create" at bounding box center [334, 502] width 199 height 15
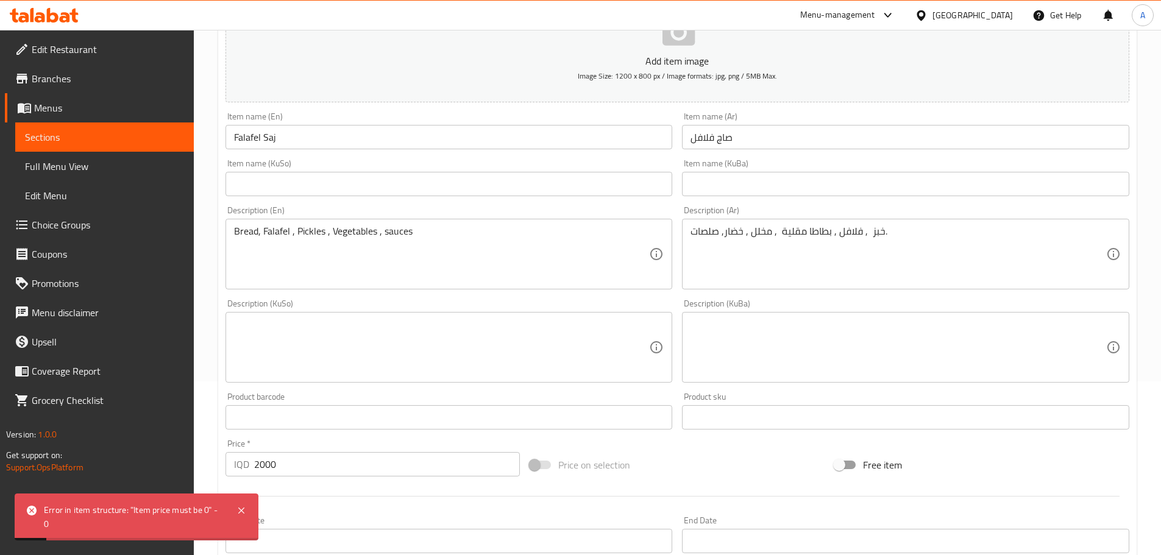
scroll to position [366, 0]
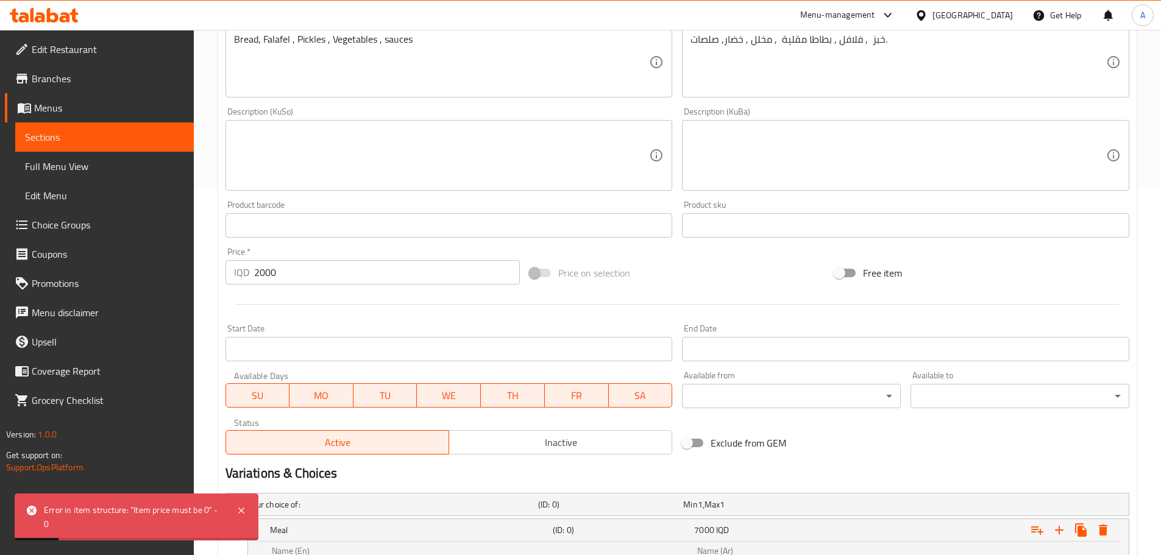
click at [332, 284] on input "2000" at bounding box center [387, 272] width 266 height 24
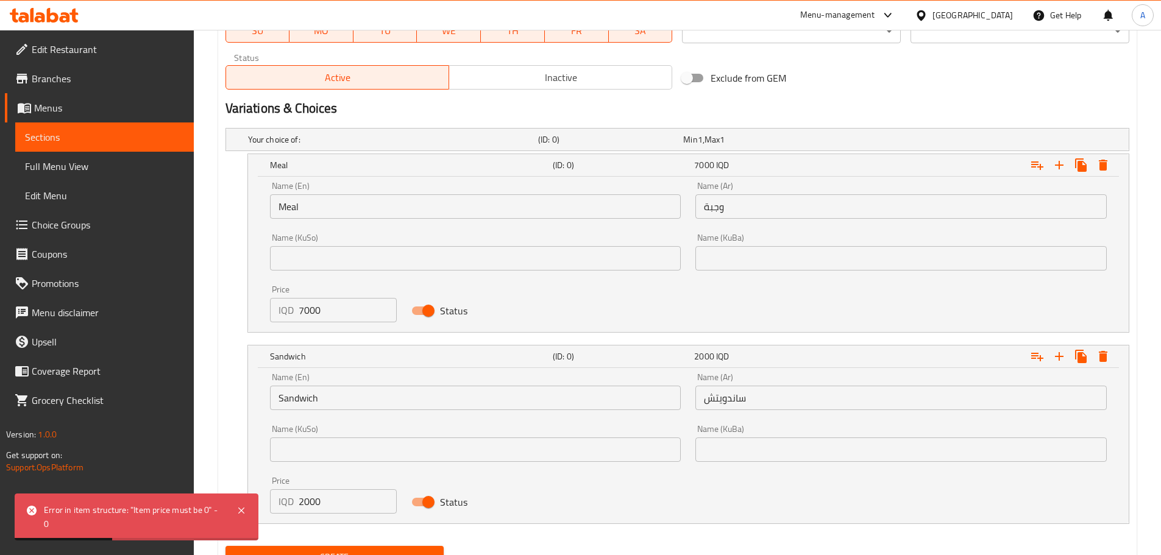
scroll to position [786, 0]
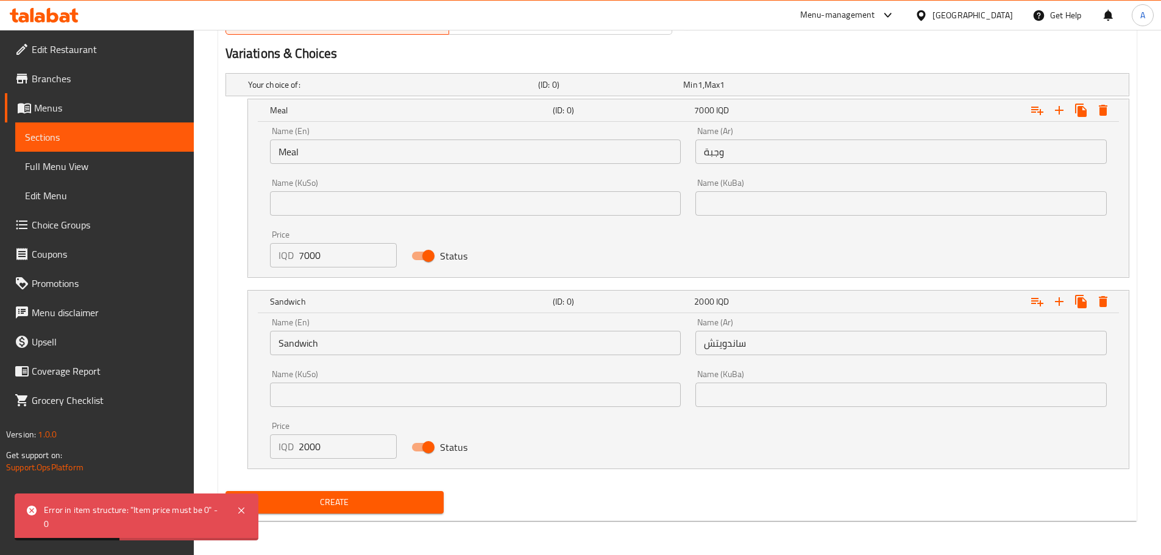
type input "0"
click at [391, 503] on span "Create" at bounding box center [334, 502] width 199 height 15
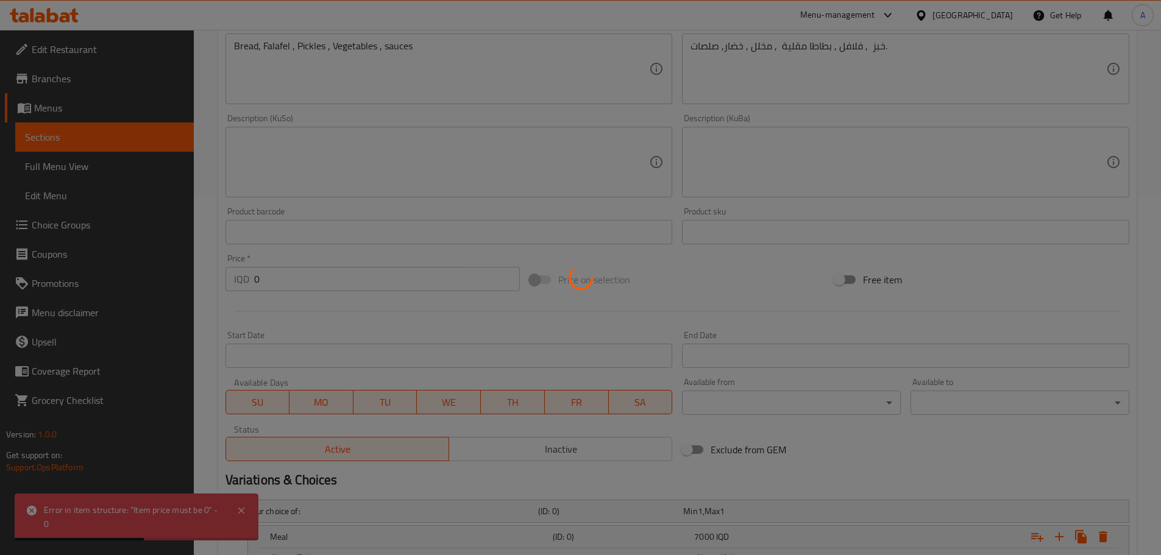
scroll to position [0, 0]
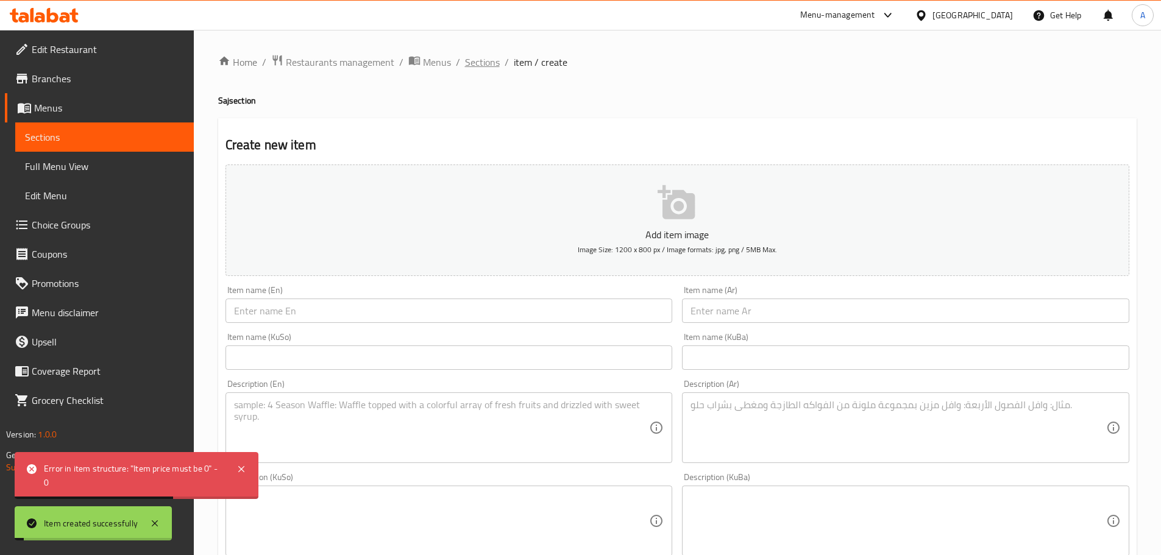
click at [485, 68] on span "Sections" at bounding box center [482, 62] width 35 height 15
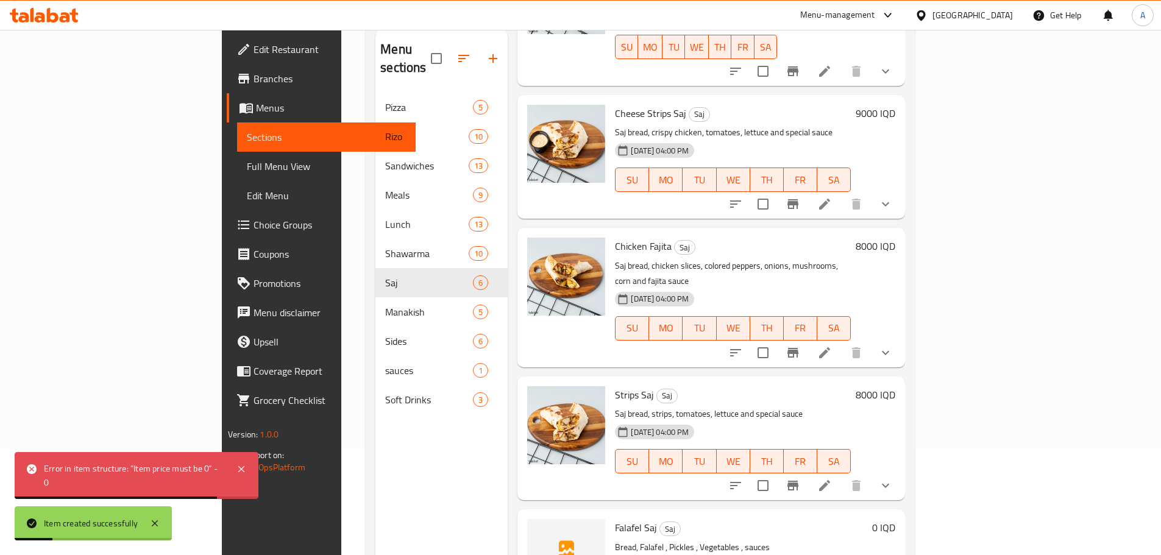
scroll to position [171, 0]
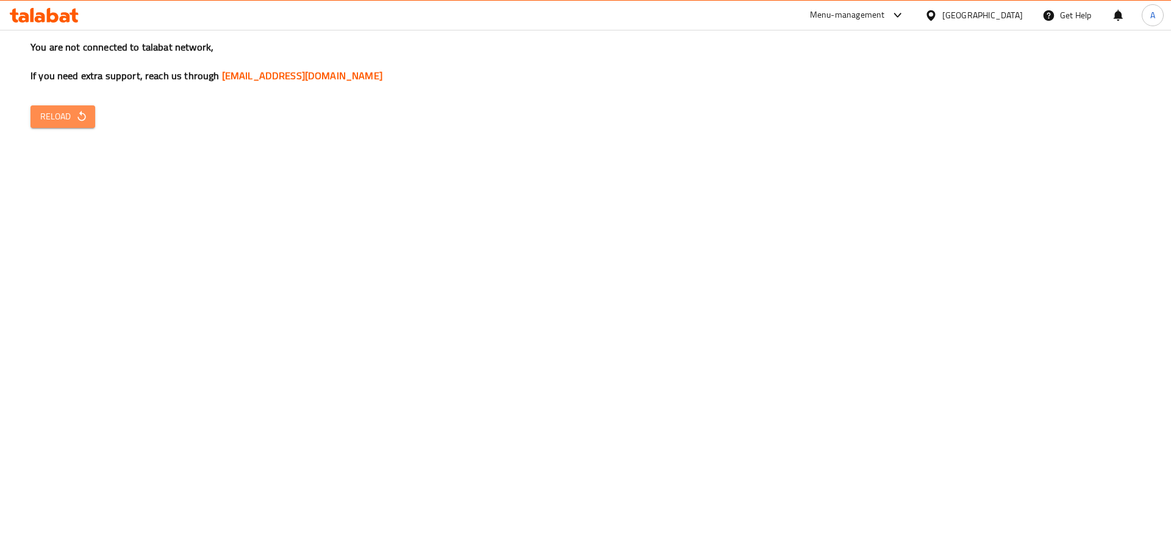
click at [37, 107] on button "Reload" at bounding box center [62, 116] width 65 height 23
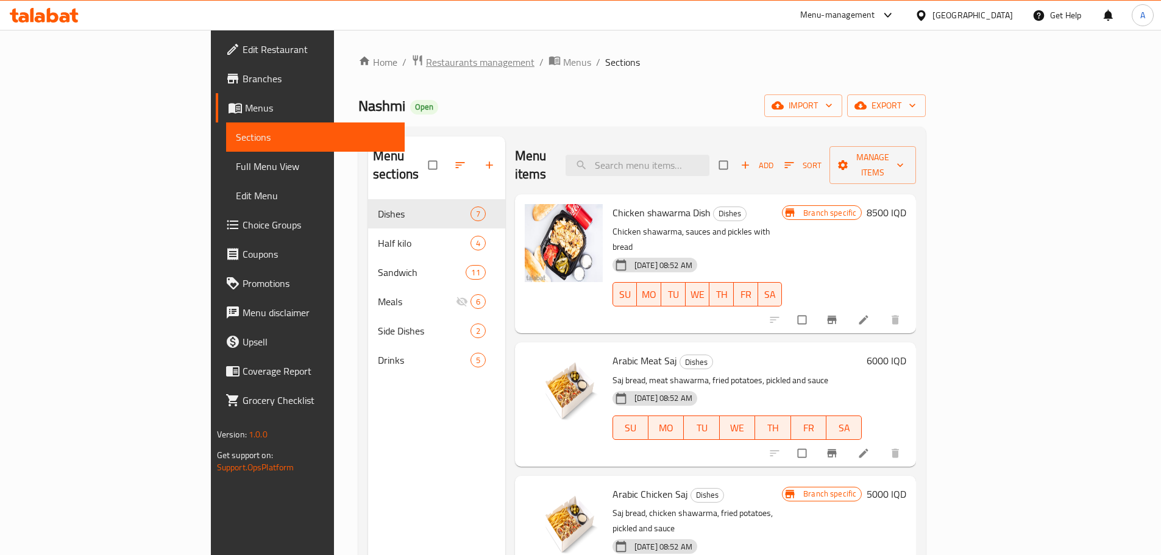
click at [426, 62] on span "Restaurants management" at bounding box center [480, 62] width 109 height 15
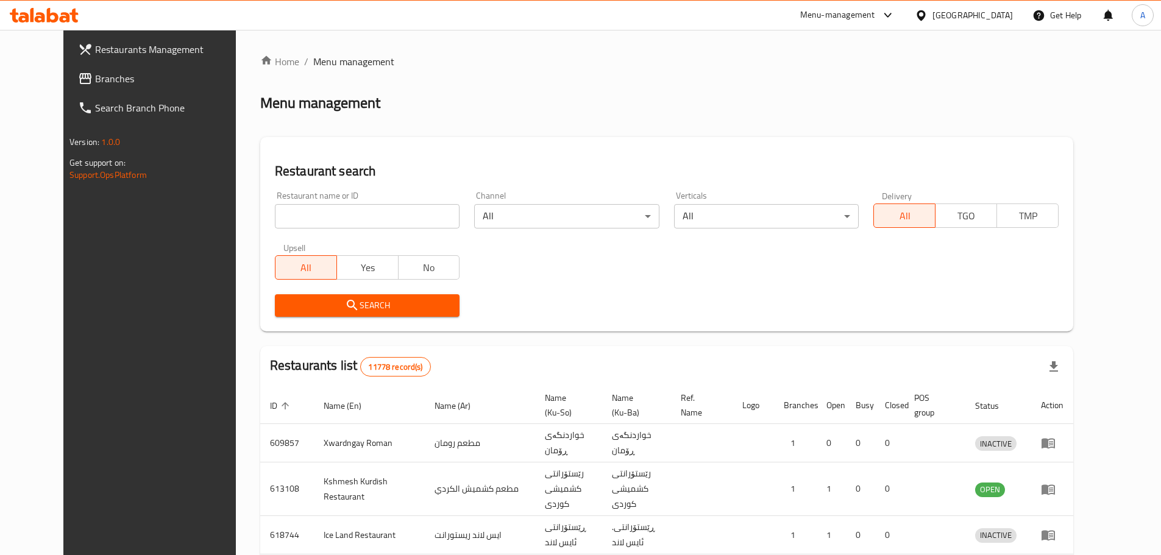
click at [306, 205] on div "Home / Menu management Menu management Restaurant search Restaurant name or ID …" at bounding box center [666, 437] width 813 height 766
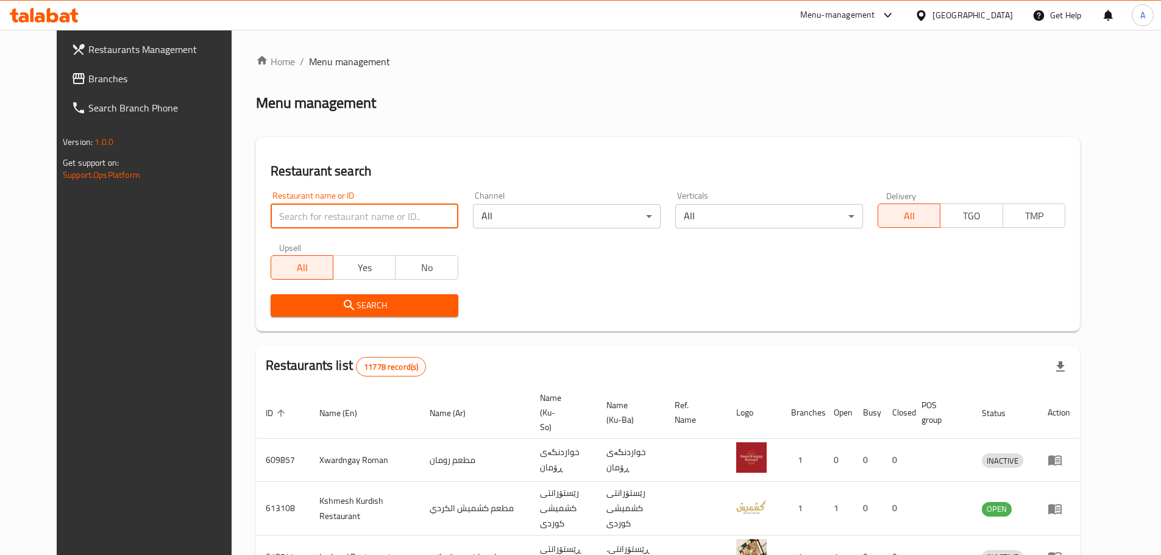
click at [306, 210] on input "search" at bounding box center [365, 216] width 188 height 24
type input "ش"
click button "Search" at bounding box center [365, 305] width 188 height 23
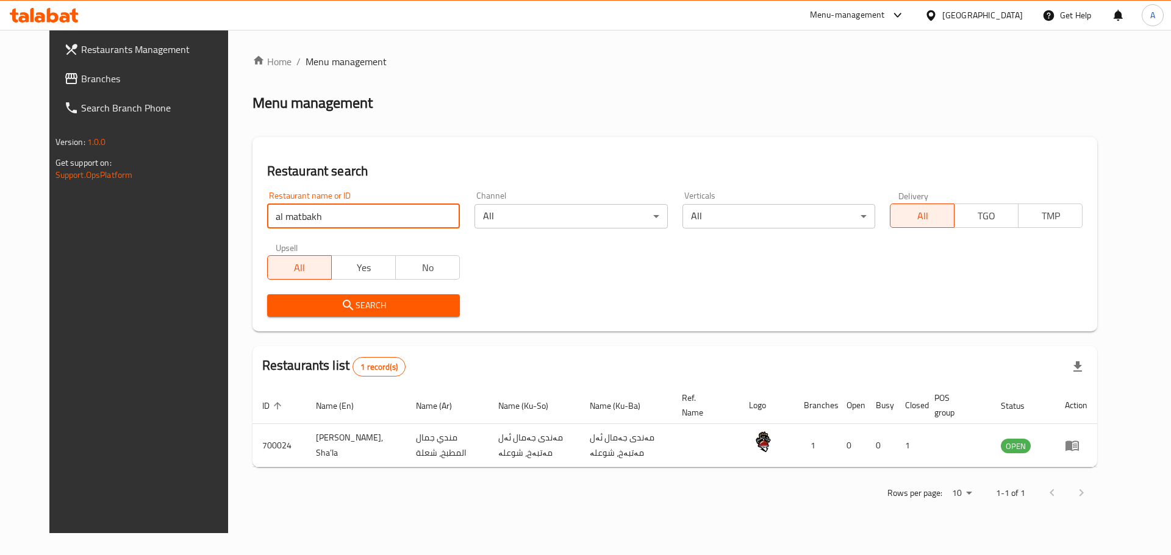
click at [322, 218] on input "al matbakh" at bounding box center [363, 216] width 193 height 24
type input "matbakh"
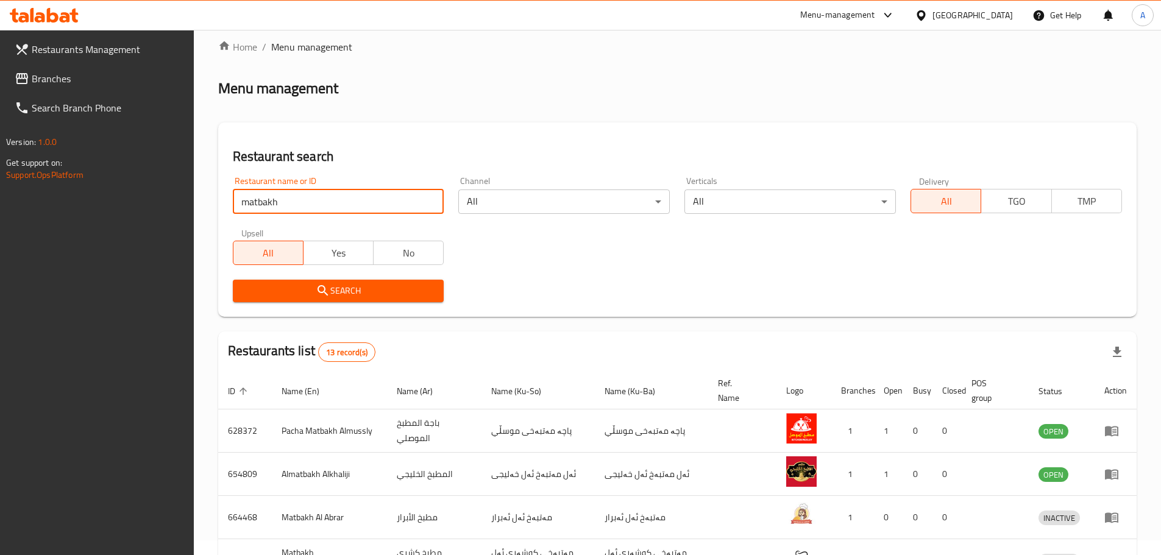
scroll to position [333, 0]
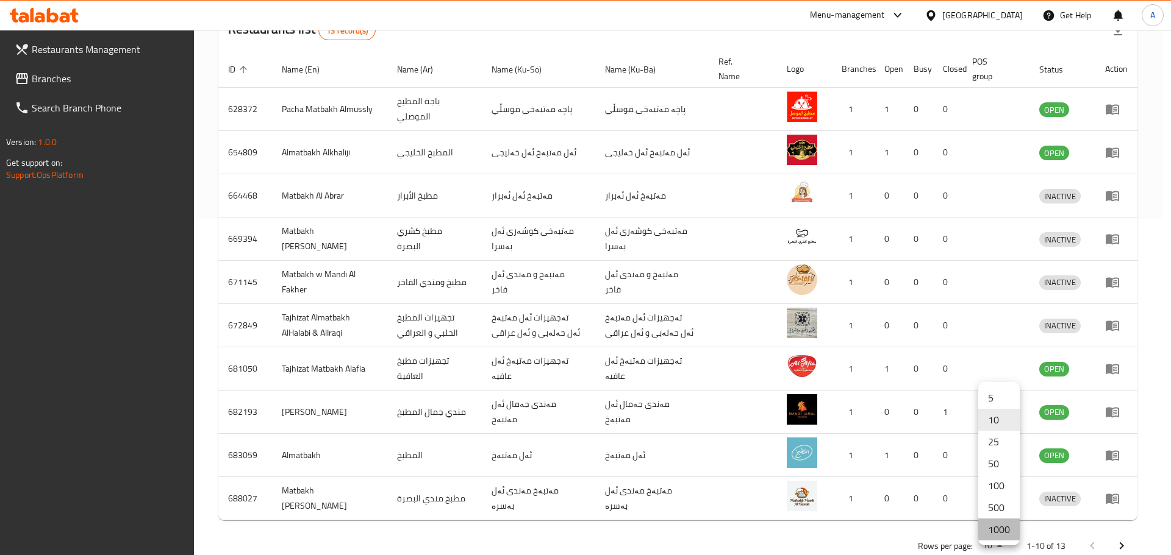
click at [1010, 528] on li "1000" at bounding box center [998, 530] width 41 height 22
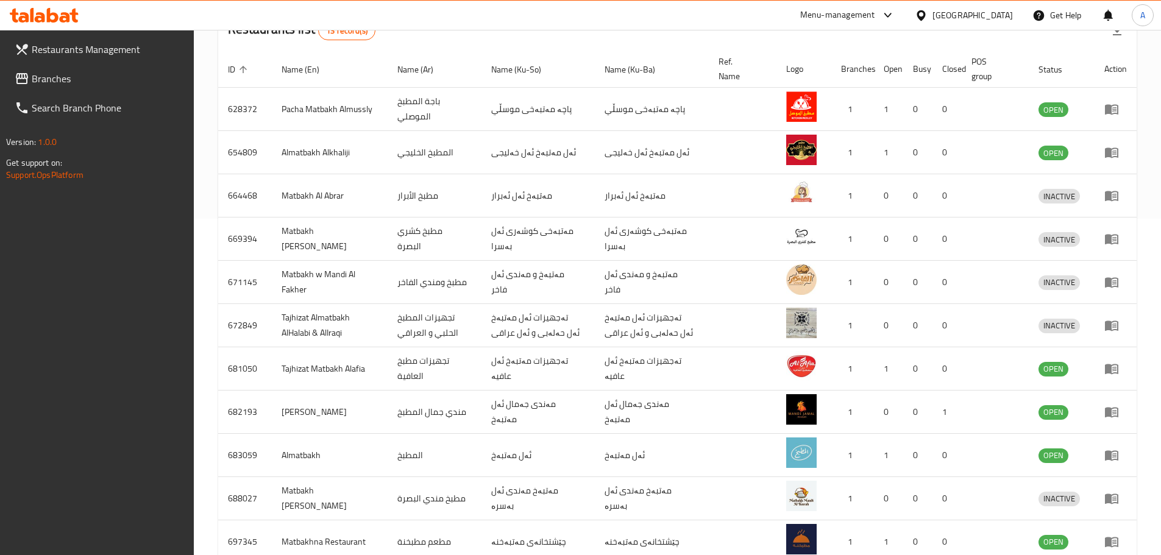
scroll to position [497, 0]
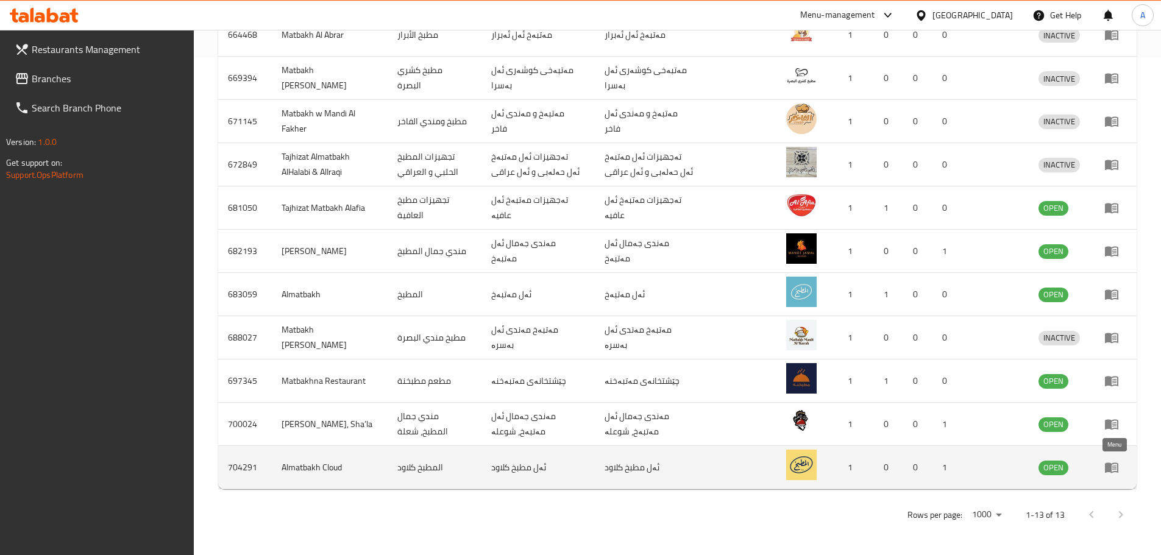
click at [1114, 474] on icon "enhanced table" at bounding box center [1112, 467] width 15 height 15
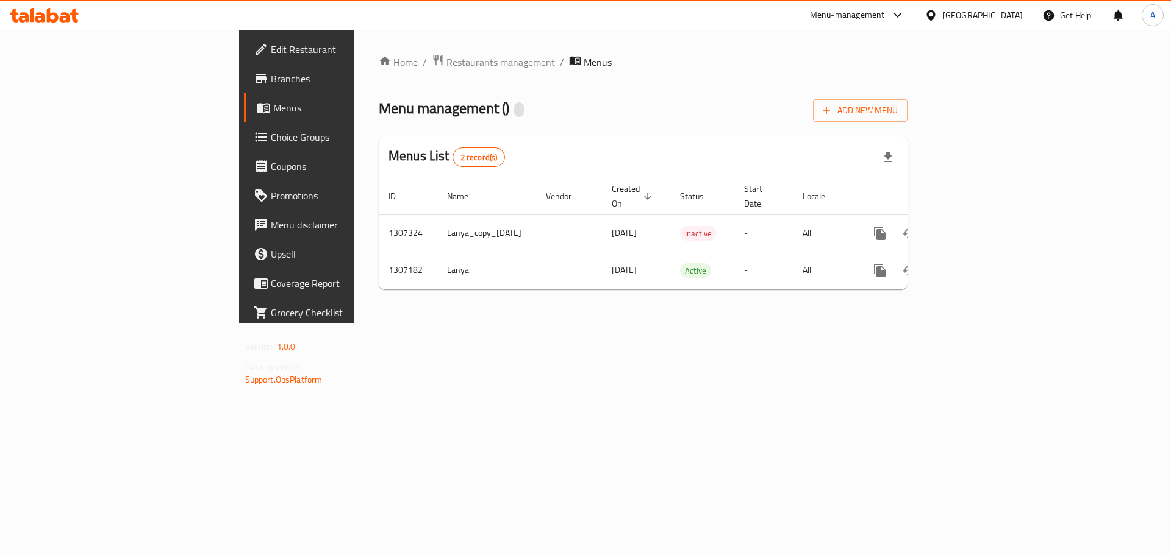
click at [271, 78] on span "Branches" at bounding box center [348, 78] width 154 height 15
